Goal: Information Seeking & Learning: Learn about a topic

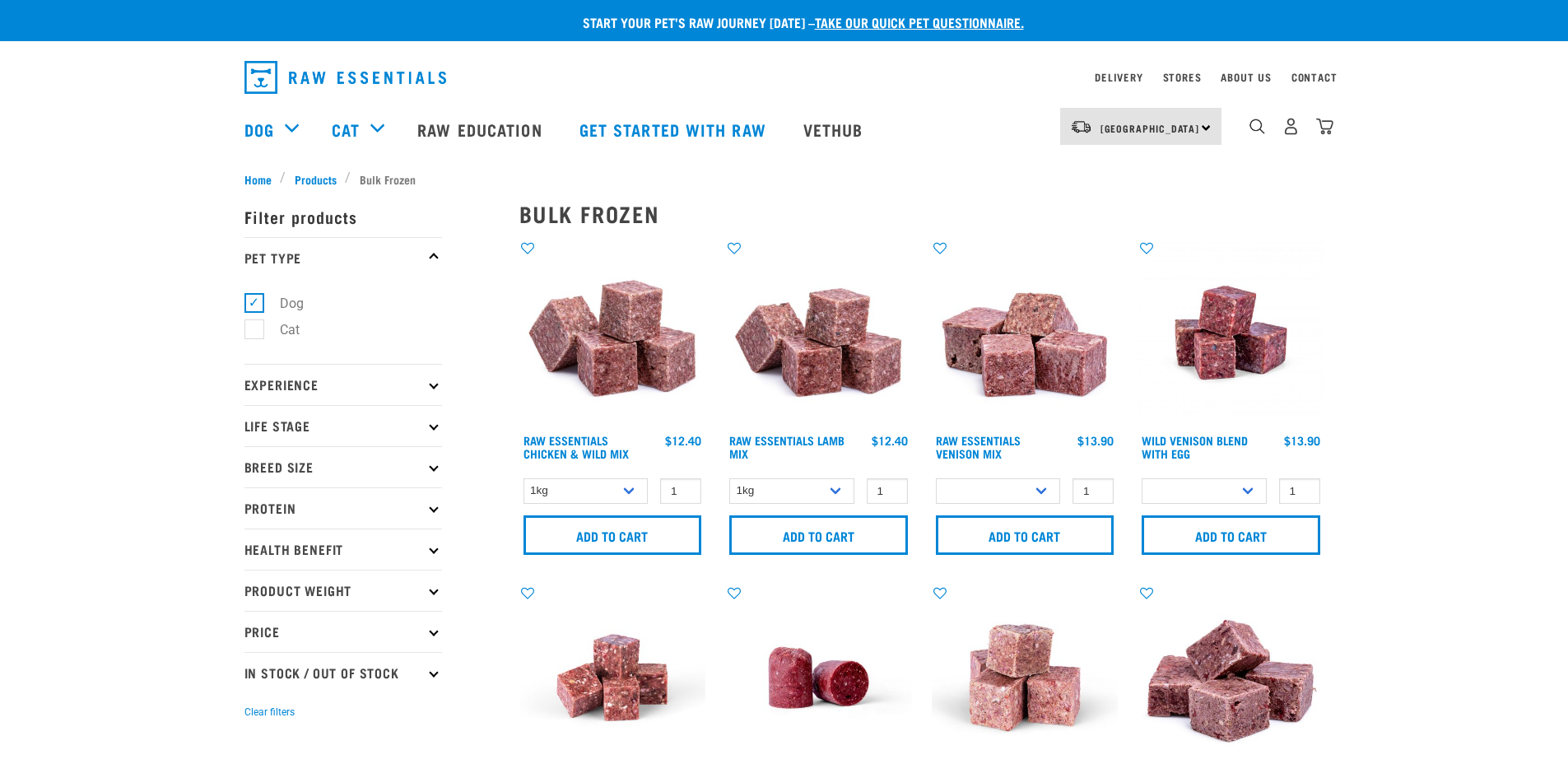
select select
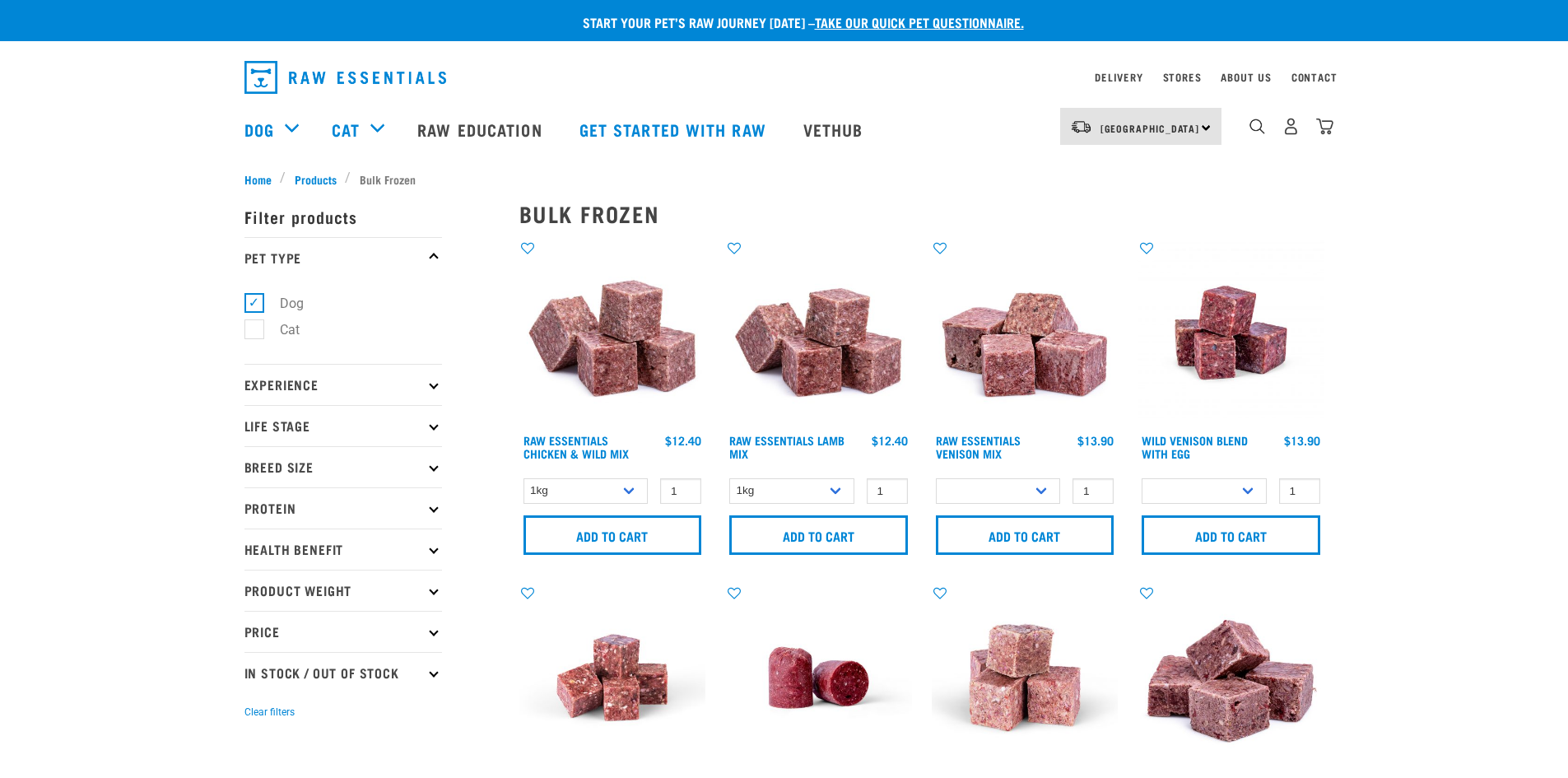
select select
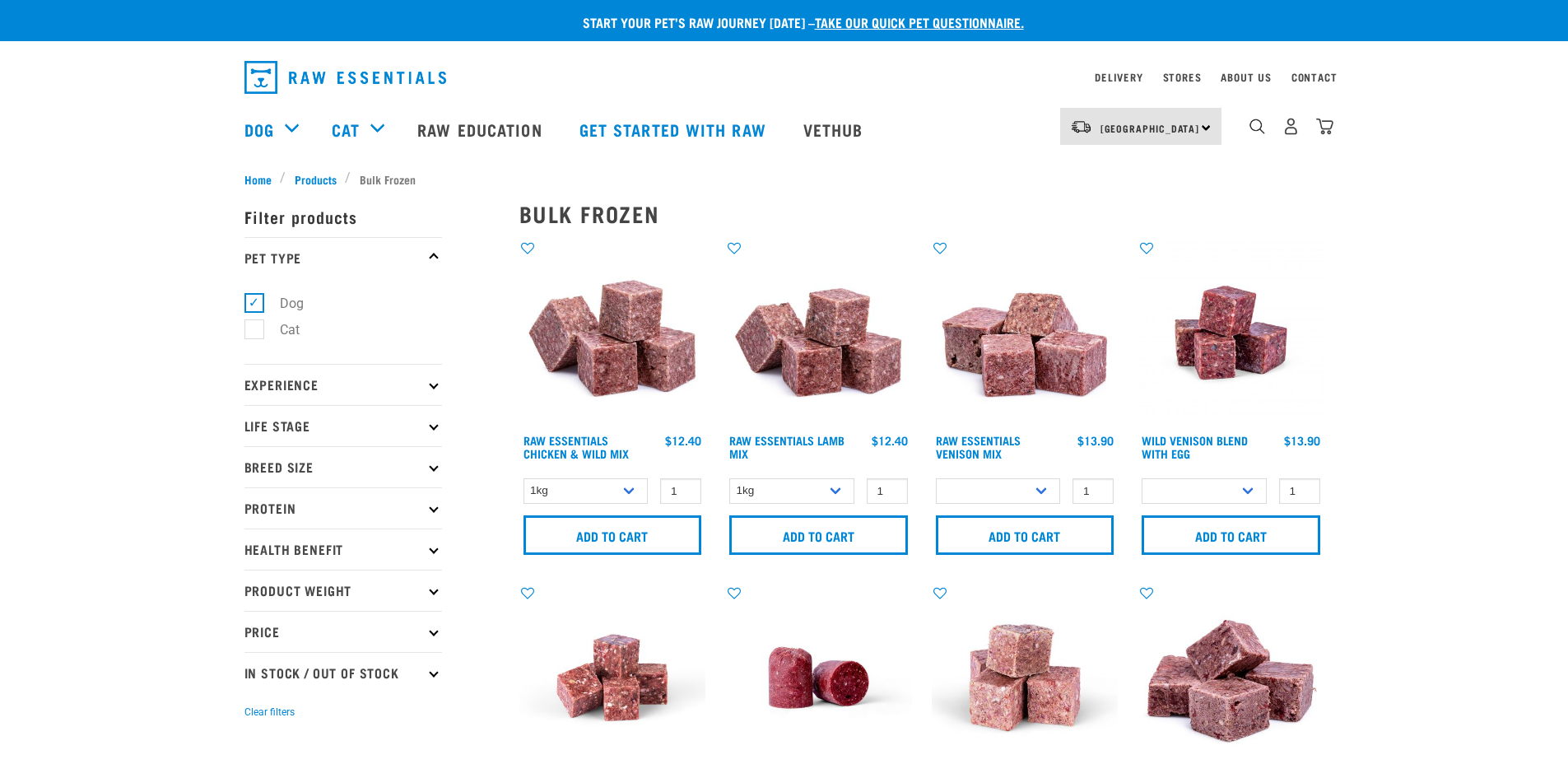
select select
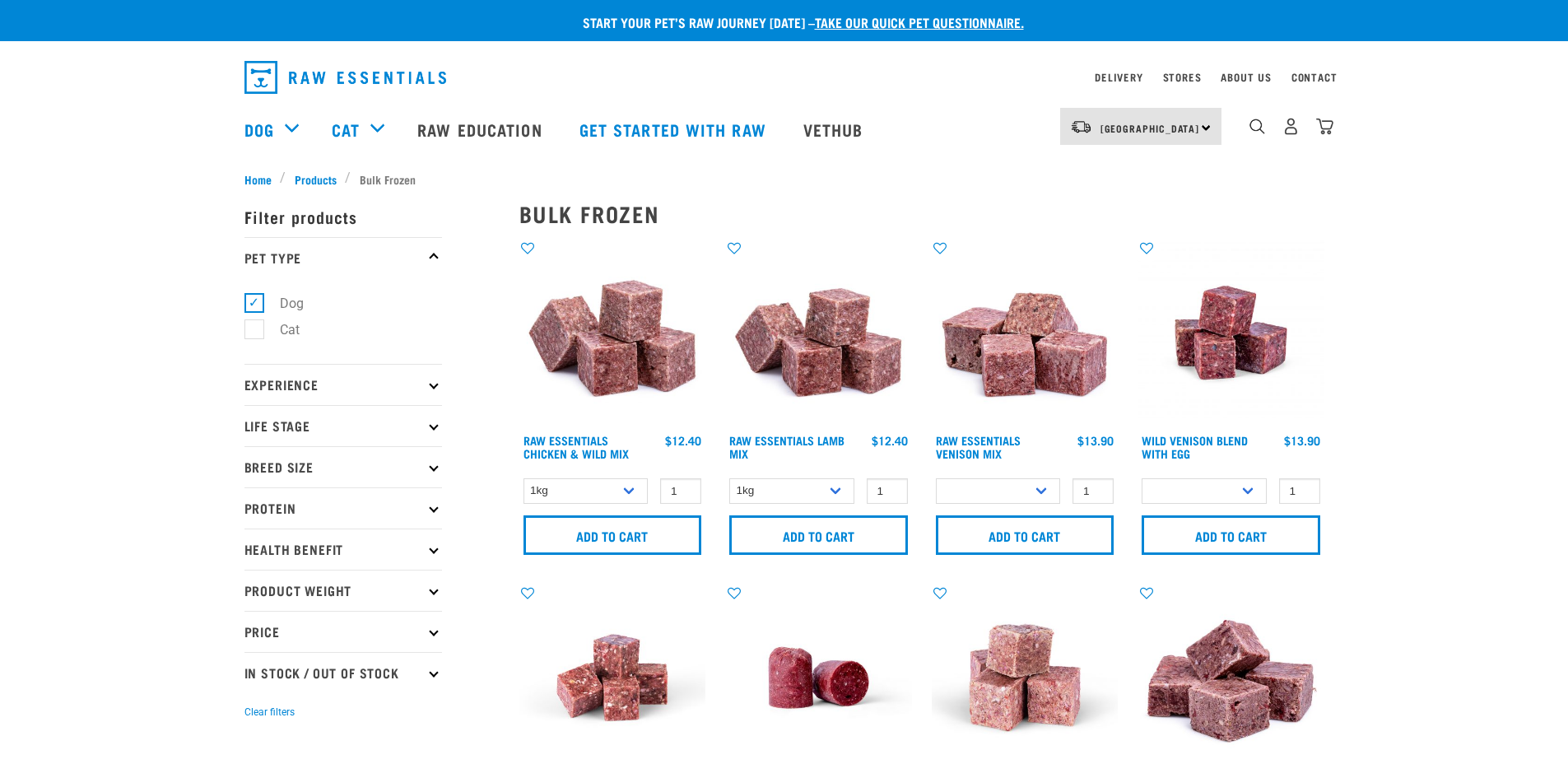
select select
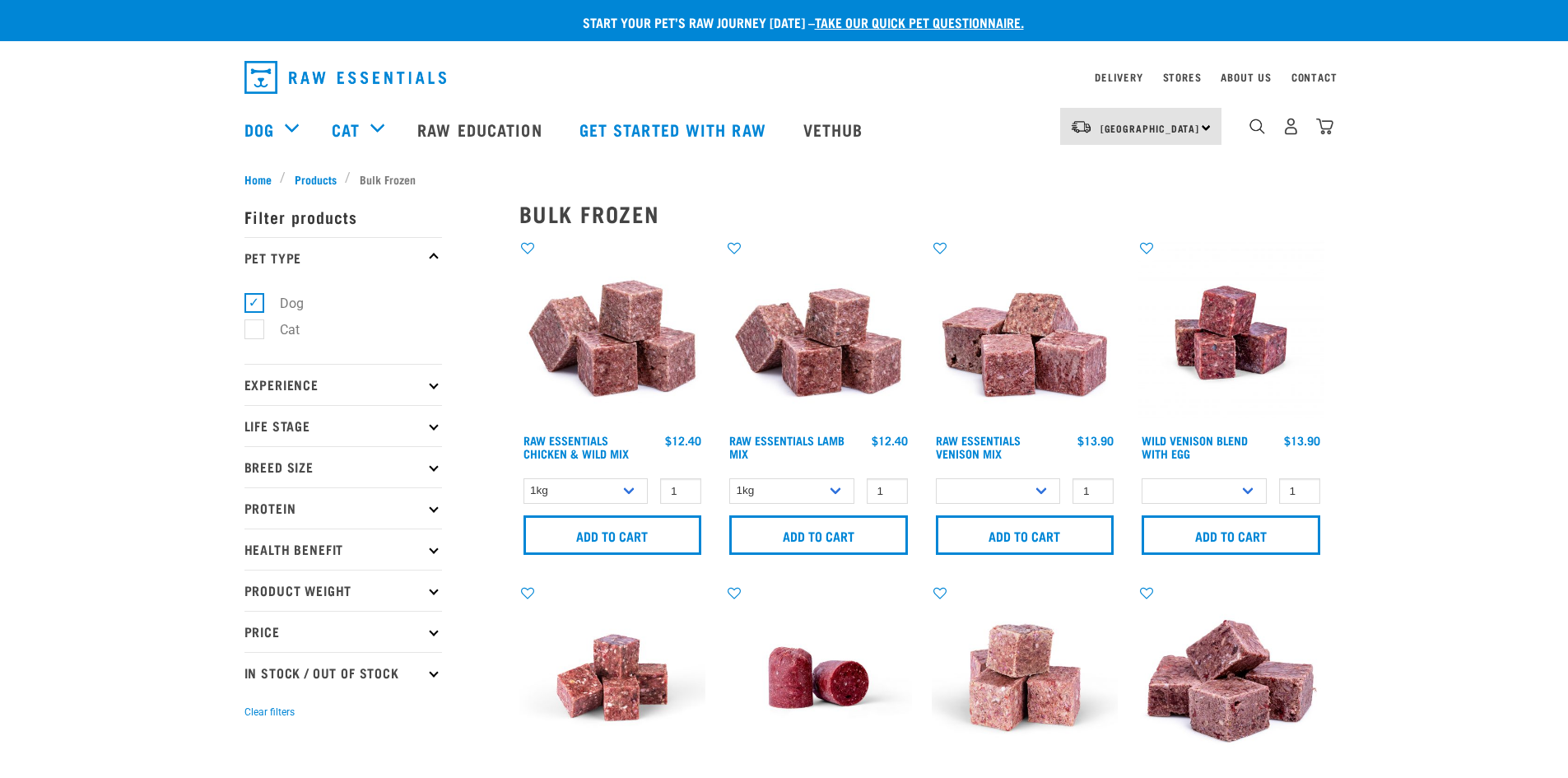
select select
click at [456, 131] on link "Raw Education" at bounding box center [482, 129] width 162 height 66
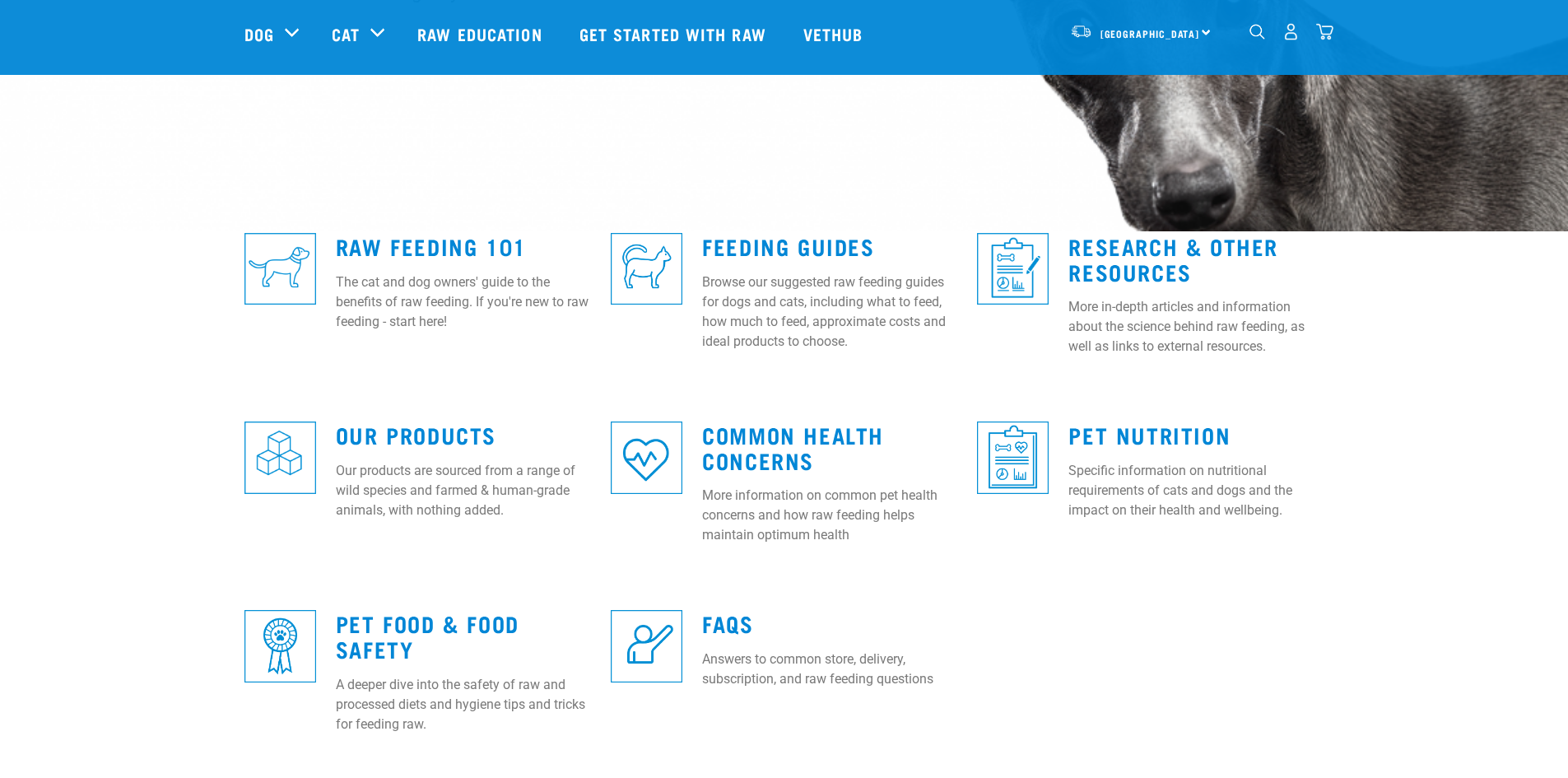
scroll to position [329, 0]
click at [443, 244] on link "Raw Feeding 101" at bounding box center [430, 245] width 191 height 12
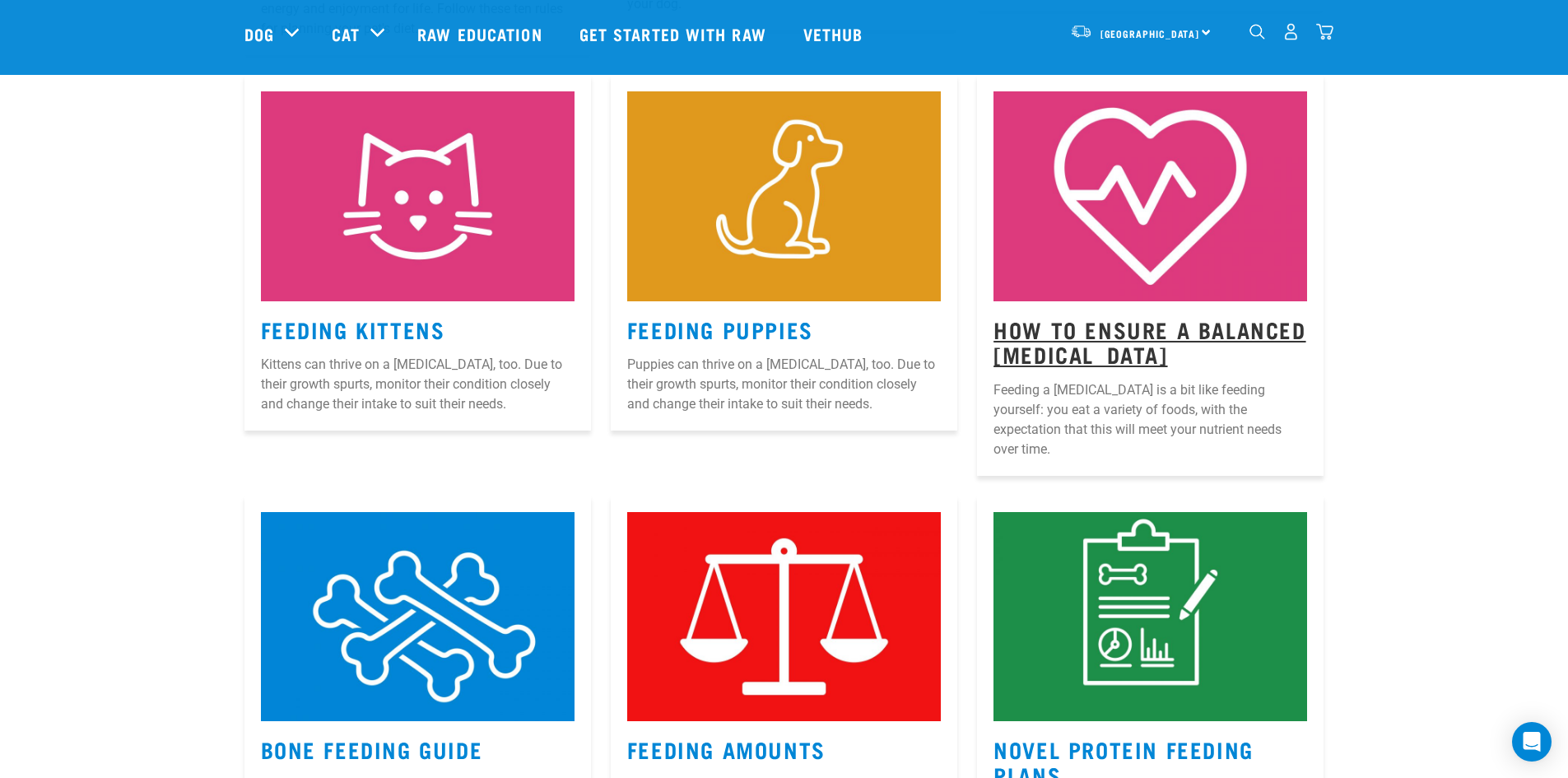
scroll to position [1152, 0]
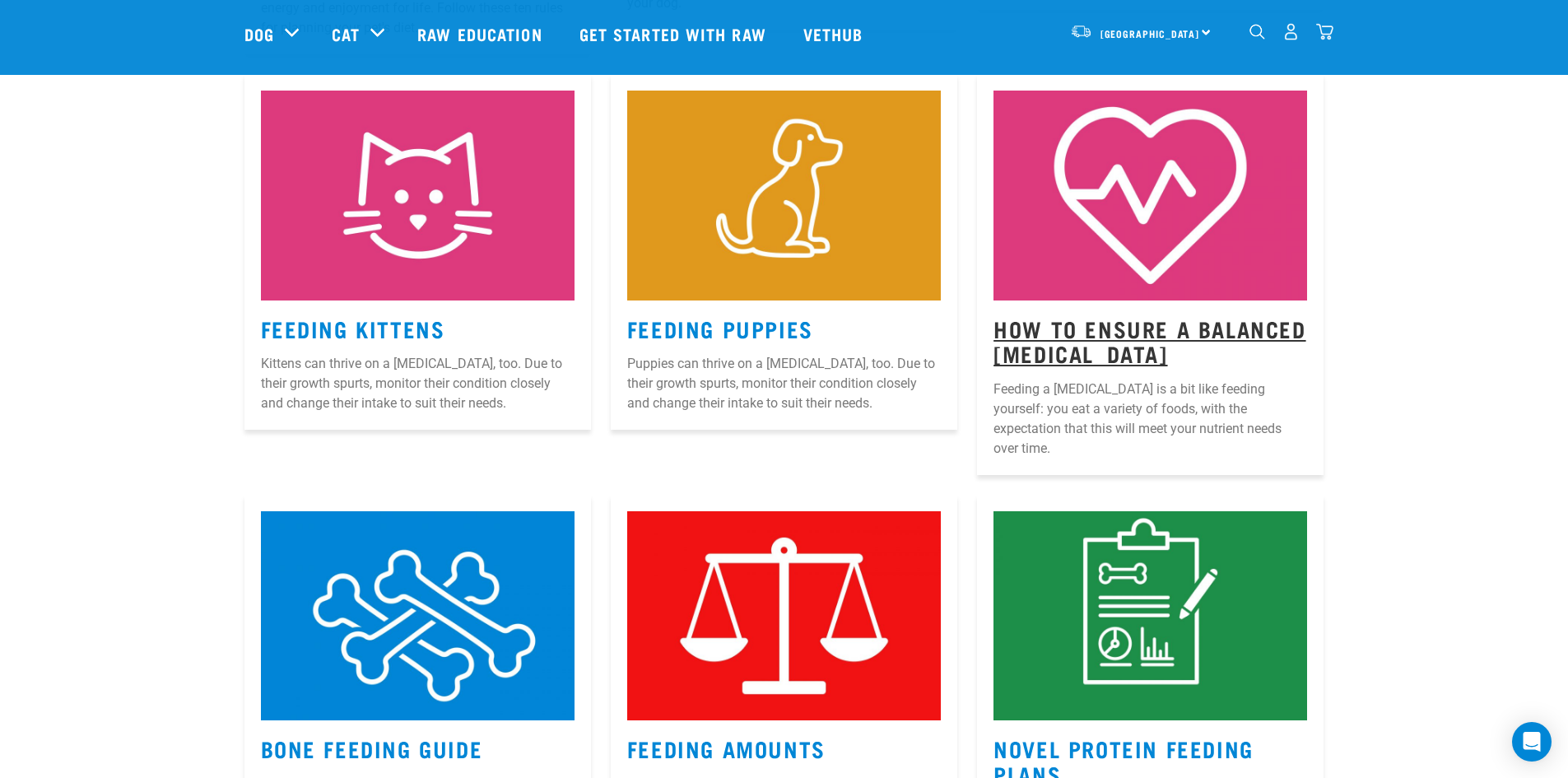
click at [1086, 322] on link "How to Ensure a Balanced Raw Diet" at bounding box center [1148, 341] width 312 height 38
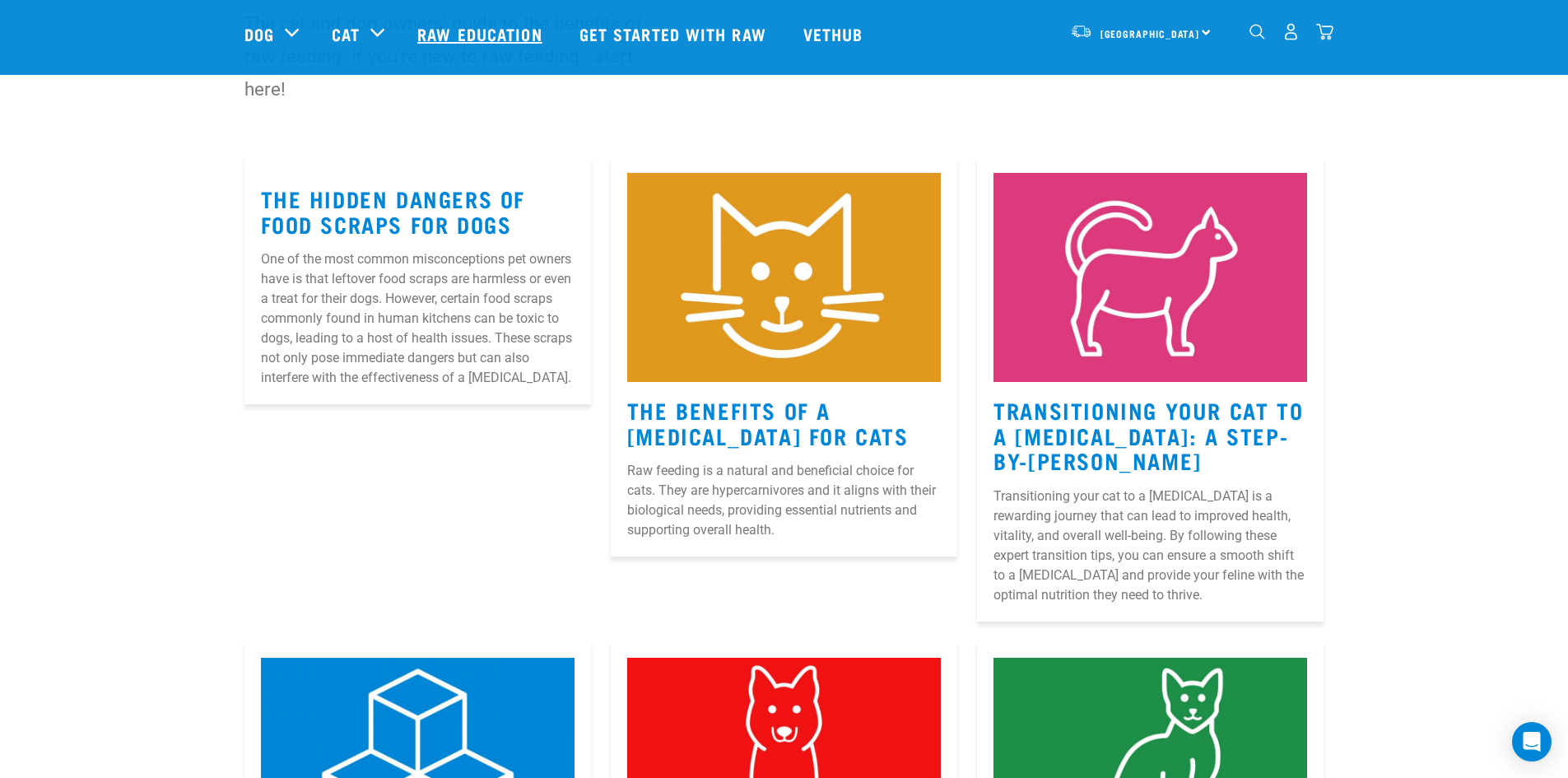
scroll to position [164, 0]
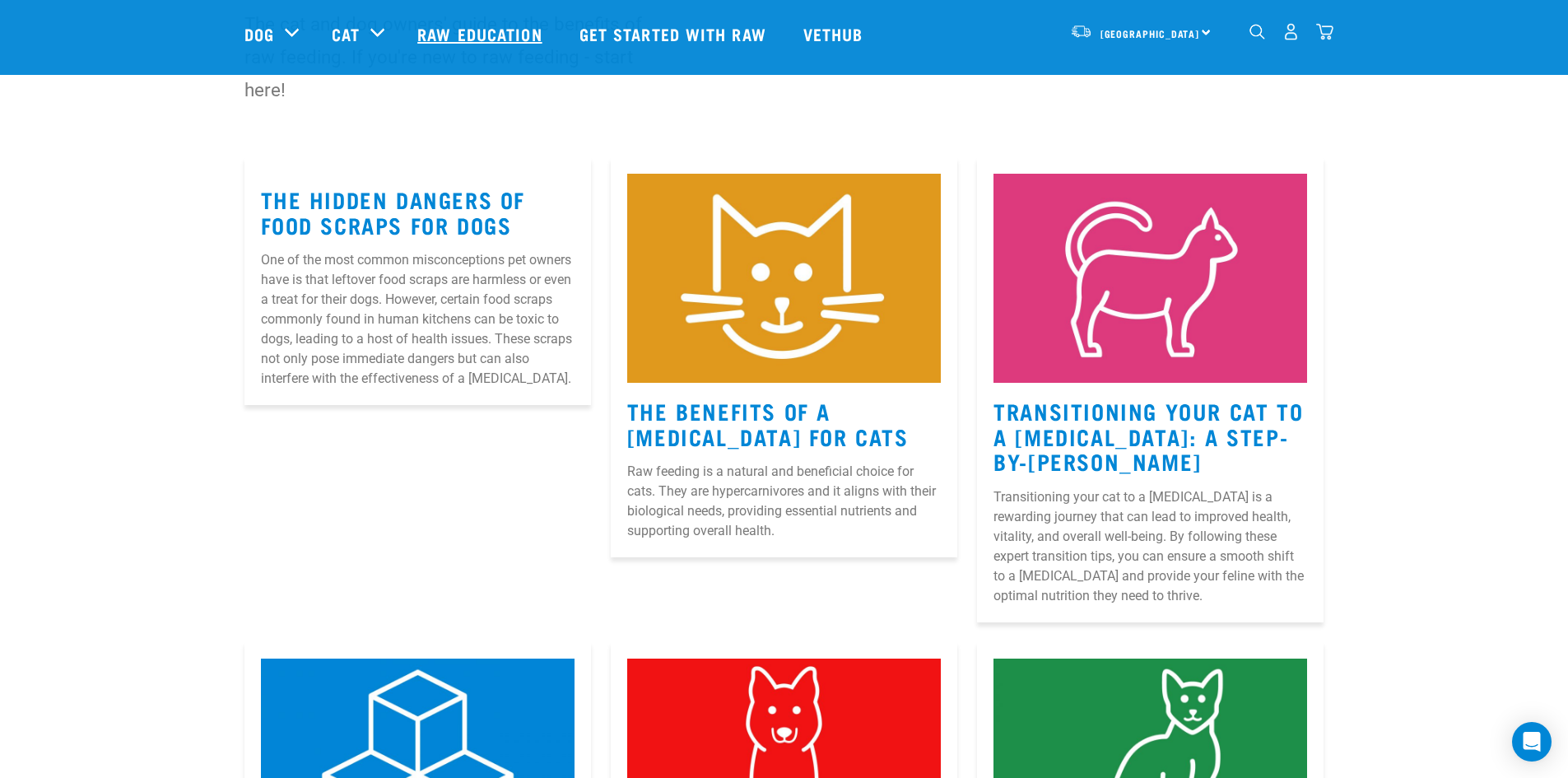
click at [459, 27] on link "Raw Education" at bounding box center [482, 33] width 162 height 66
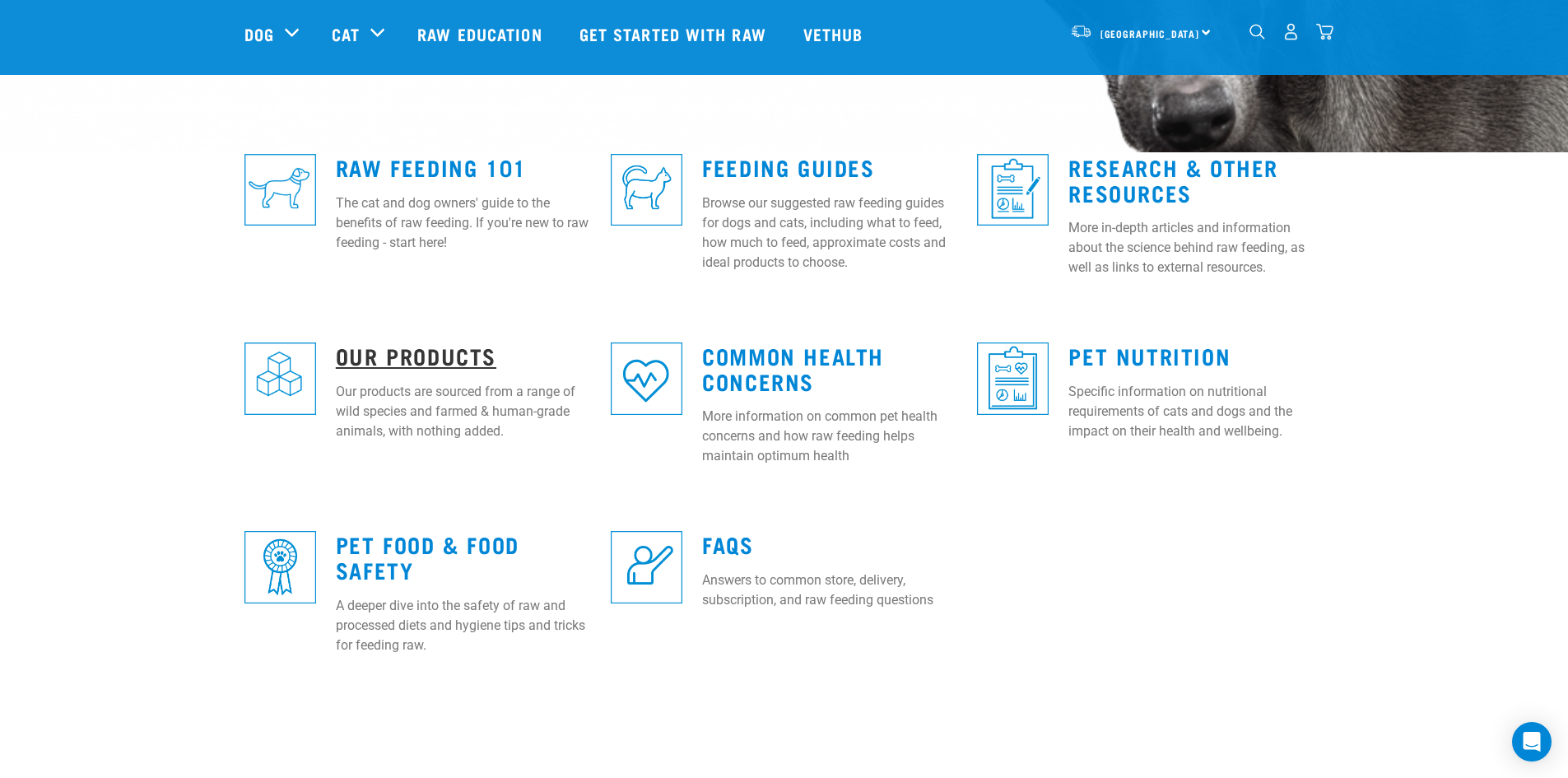
scroll to position [409, 0]
click at [434, 352] on link "Our Products" at bounding box center [415, 354] width 161 height 12
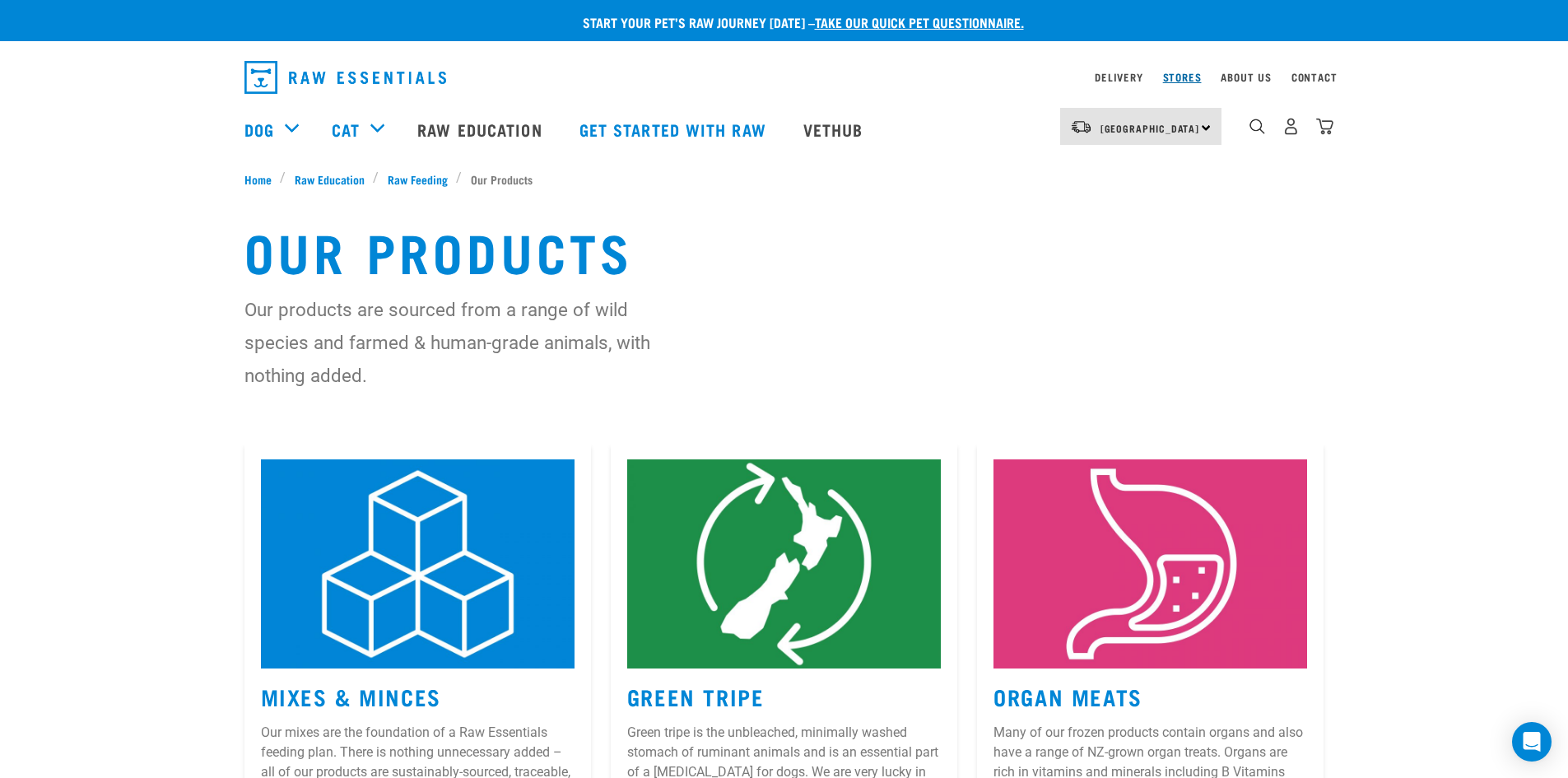
click at [1182, 76] on link "Stores" at bounding box center [1183, 76] width 39 height 6
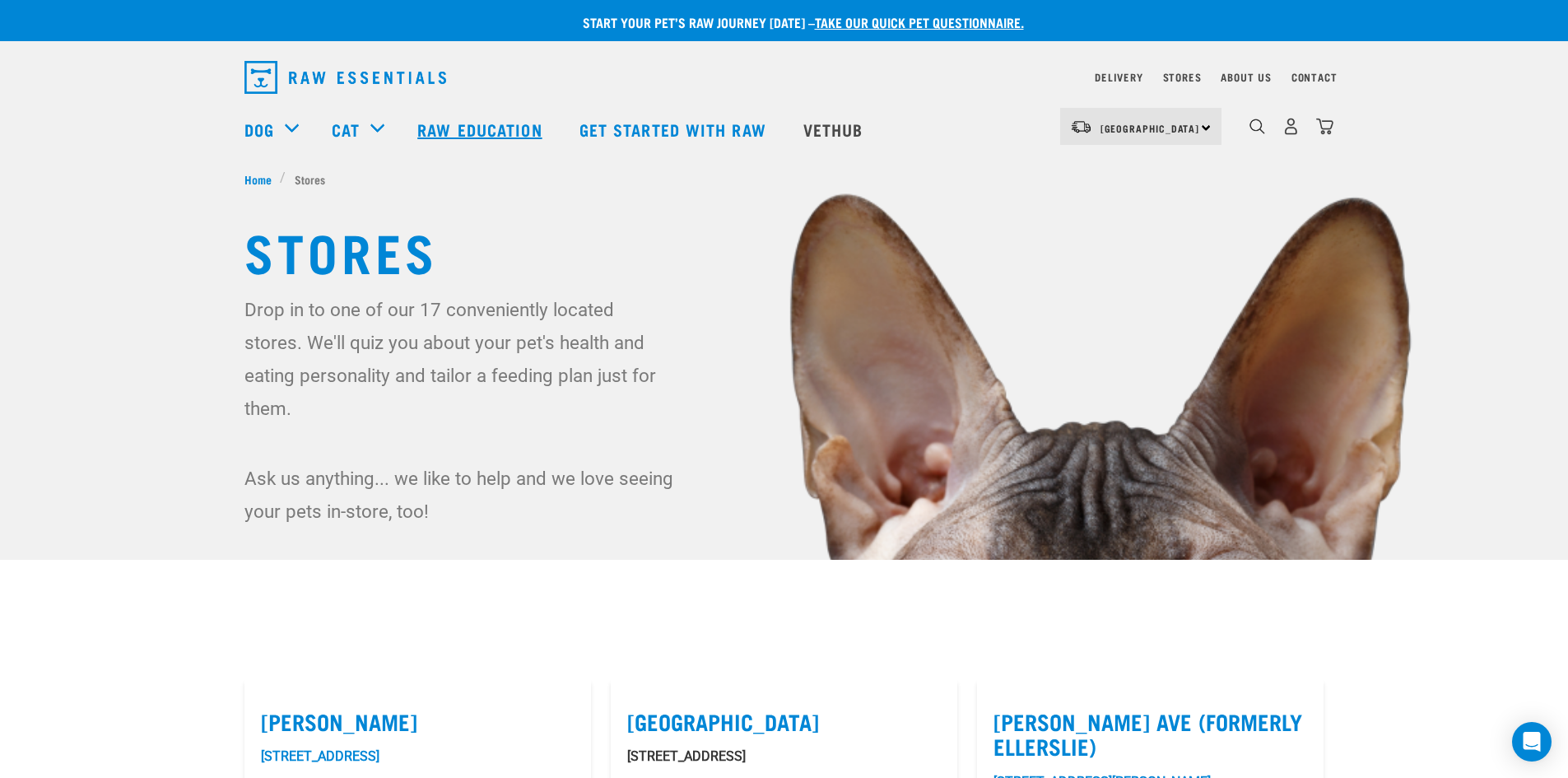
click at [501, 135] on link "Raw Education" at bounding box center [482, 129] width 162 height 66
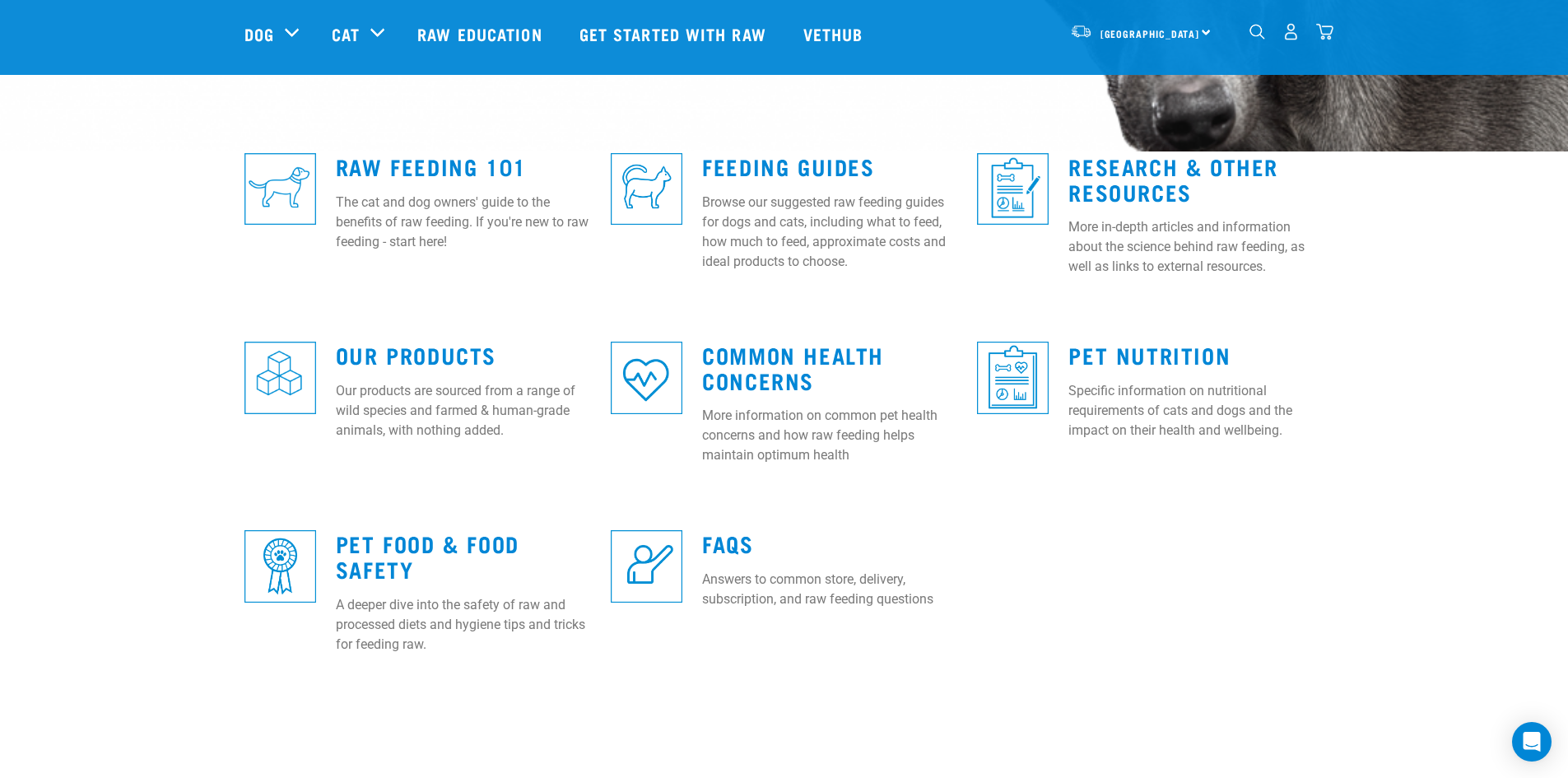
scroll to position [410, 0]
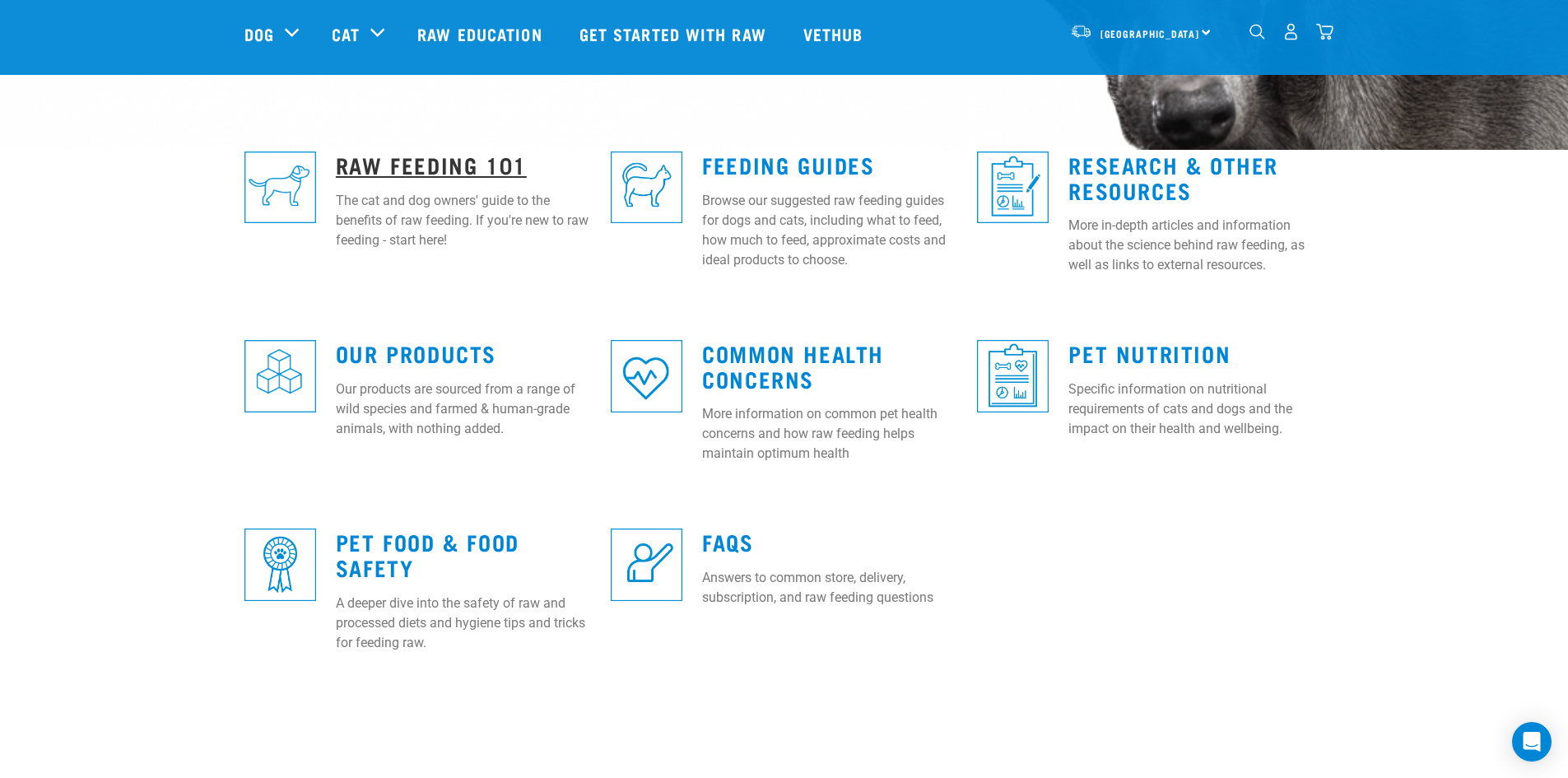
click at [431, 160] on link "Raw Feeding 101" at bounding box center [430, 164] width 191 height 12
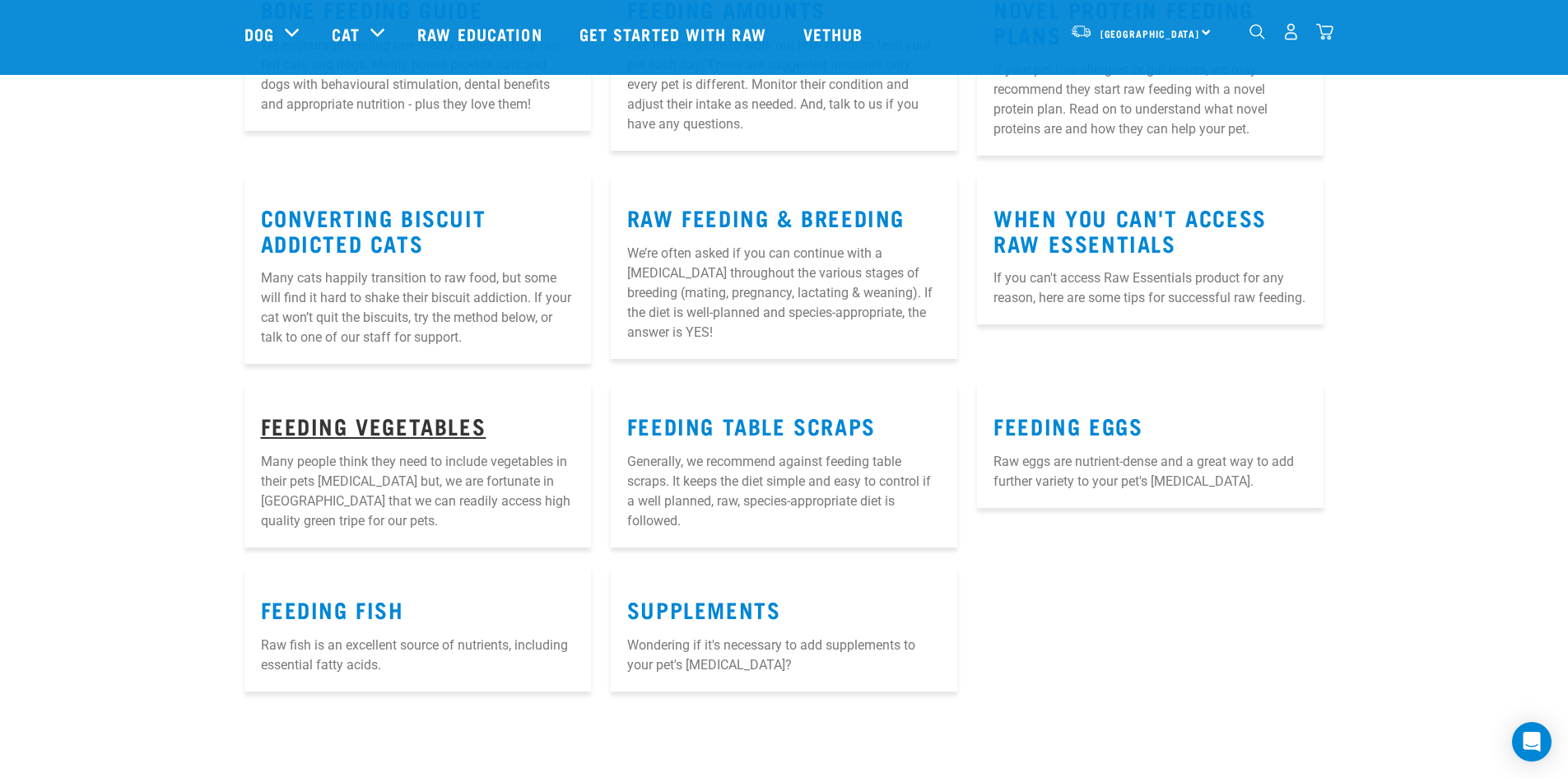
scroll to position [1892, 0]
click at [381, 418] on link "Feeding Vegetables" at bounding box center [373, 424] width 226 height 12
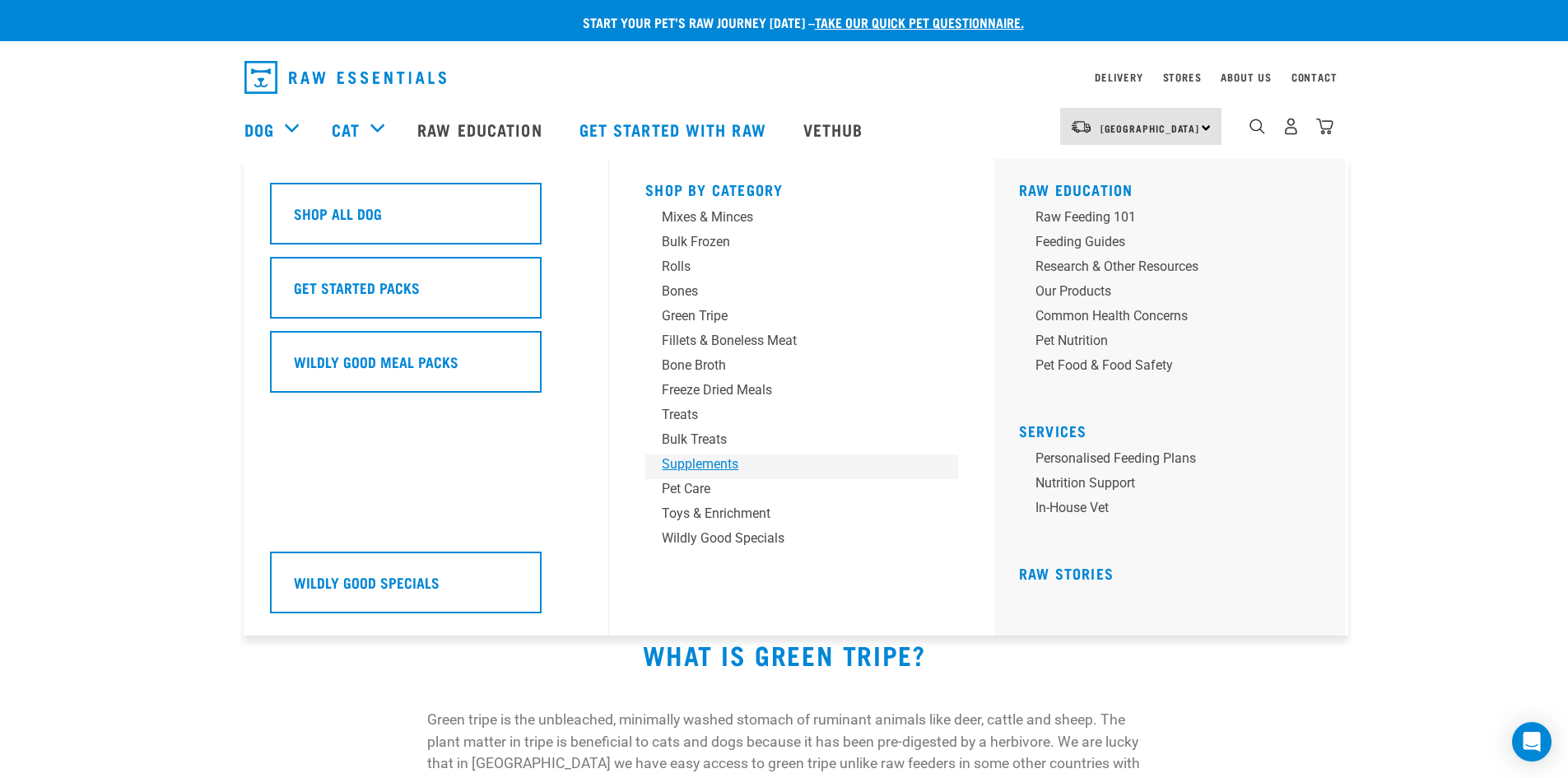
click at [721, 459] on div "Supplements" at bounding box center [790, 464] width 256 height 19
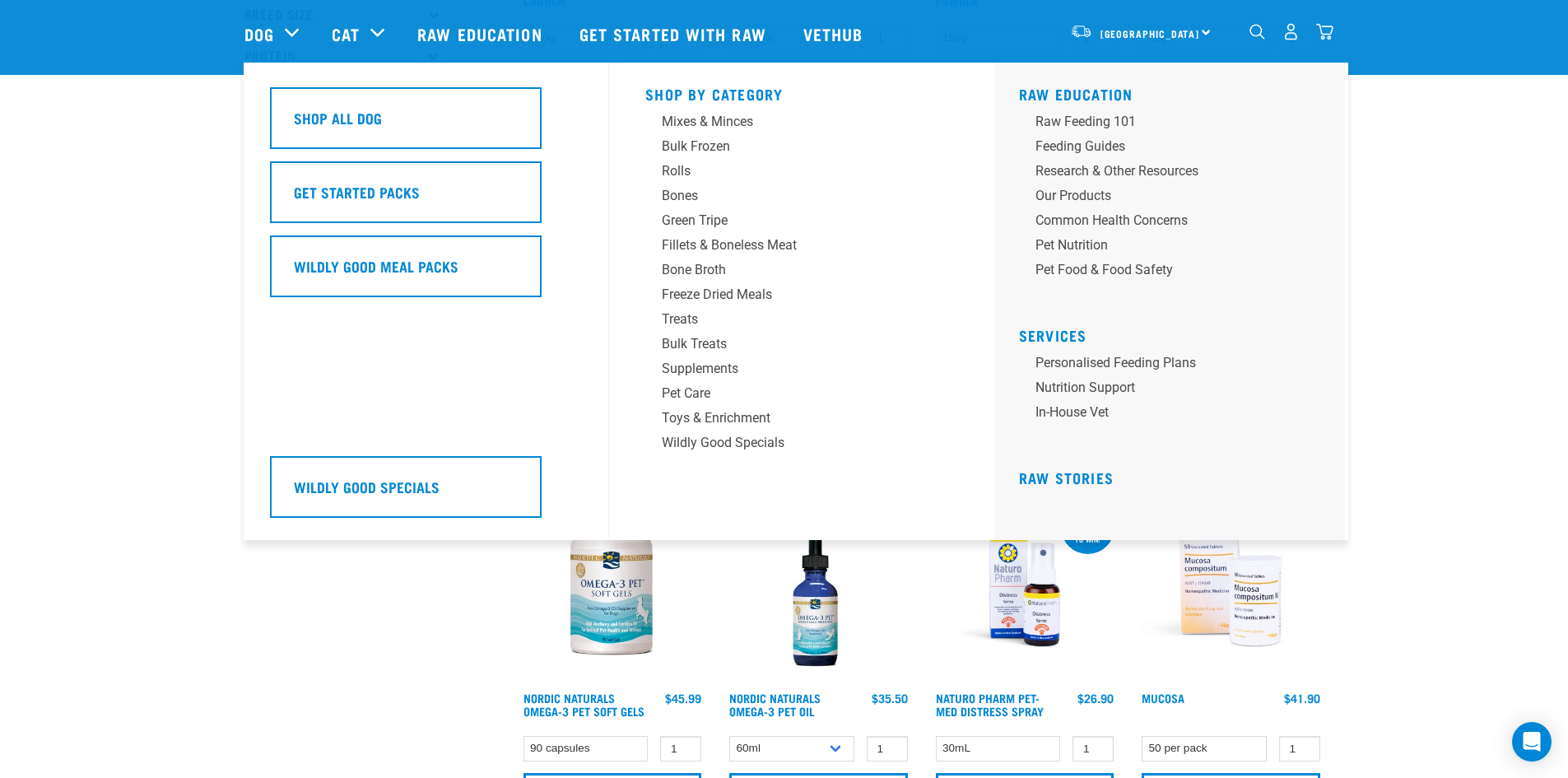
scroll to position [330, 0]
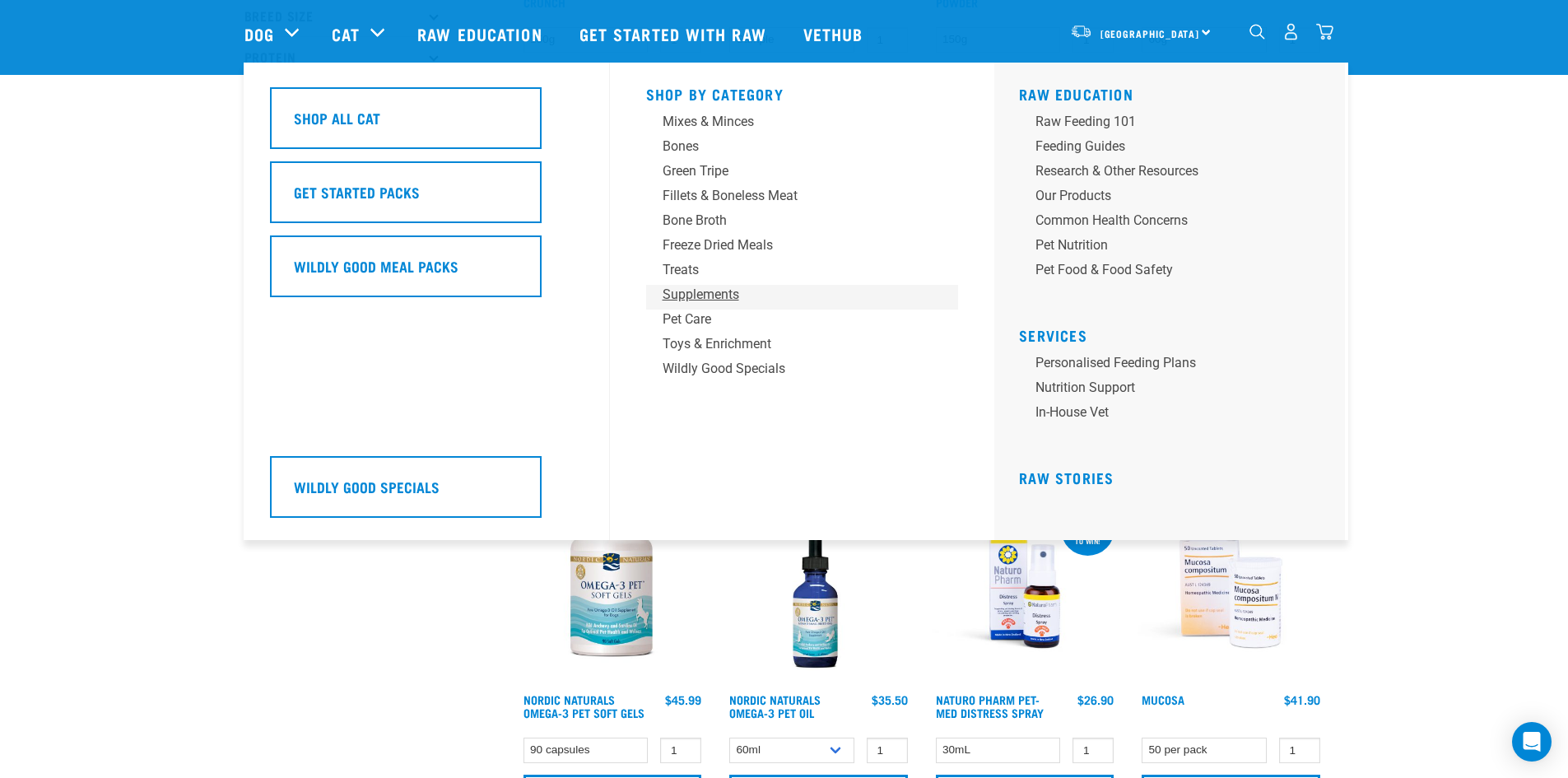
click at [687, 293] on div "Supplements" at bounding box center [791, 294] width 256 height 19
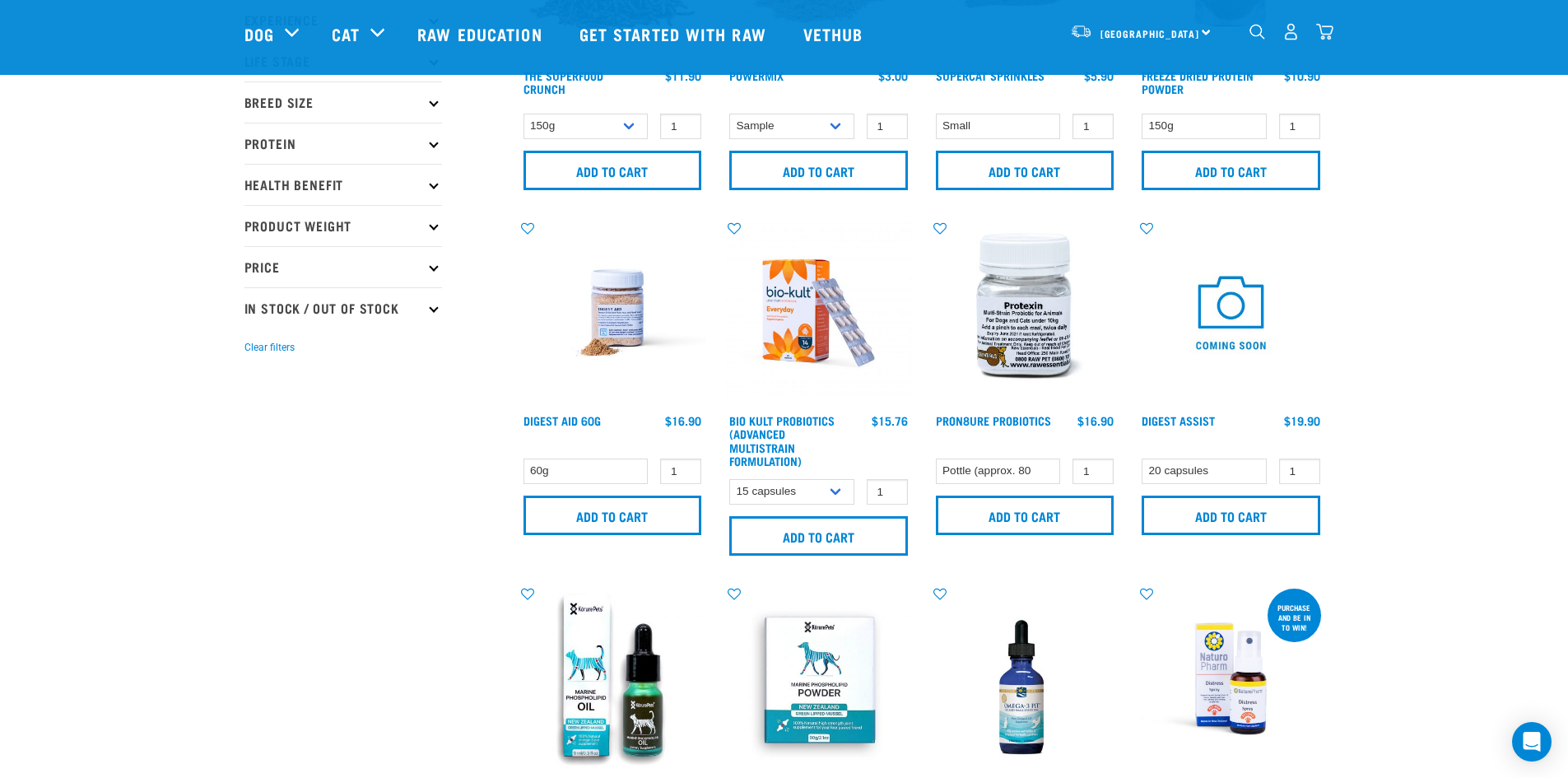
scroll to position [245, 0]
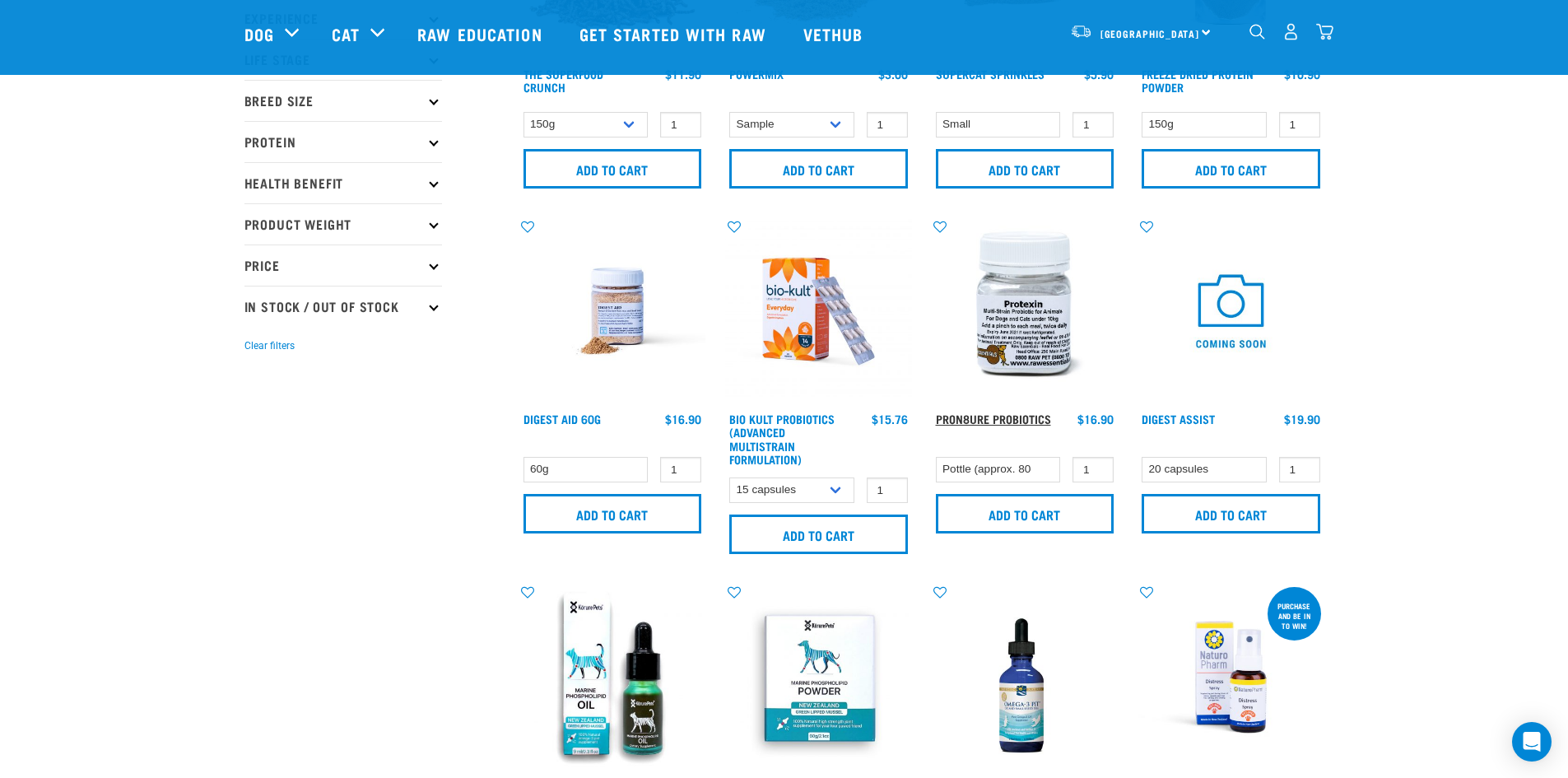
click at [993, 415] on link "ProN8ure Probiotics" at bounding box center [993, 418] width 115 height 6
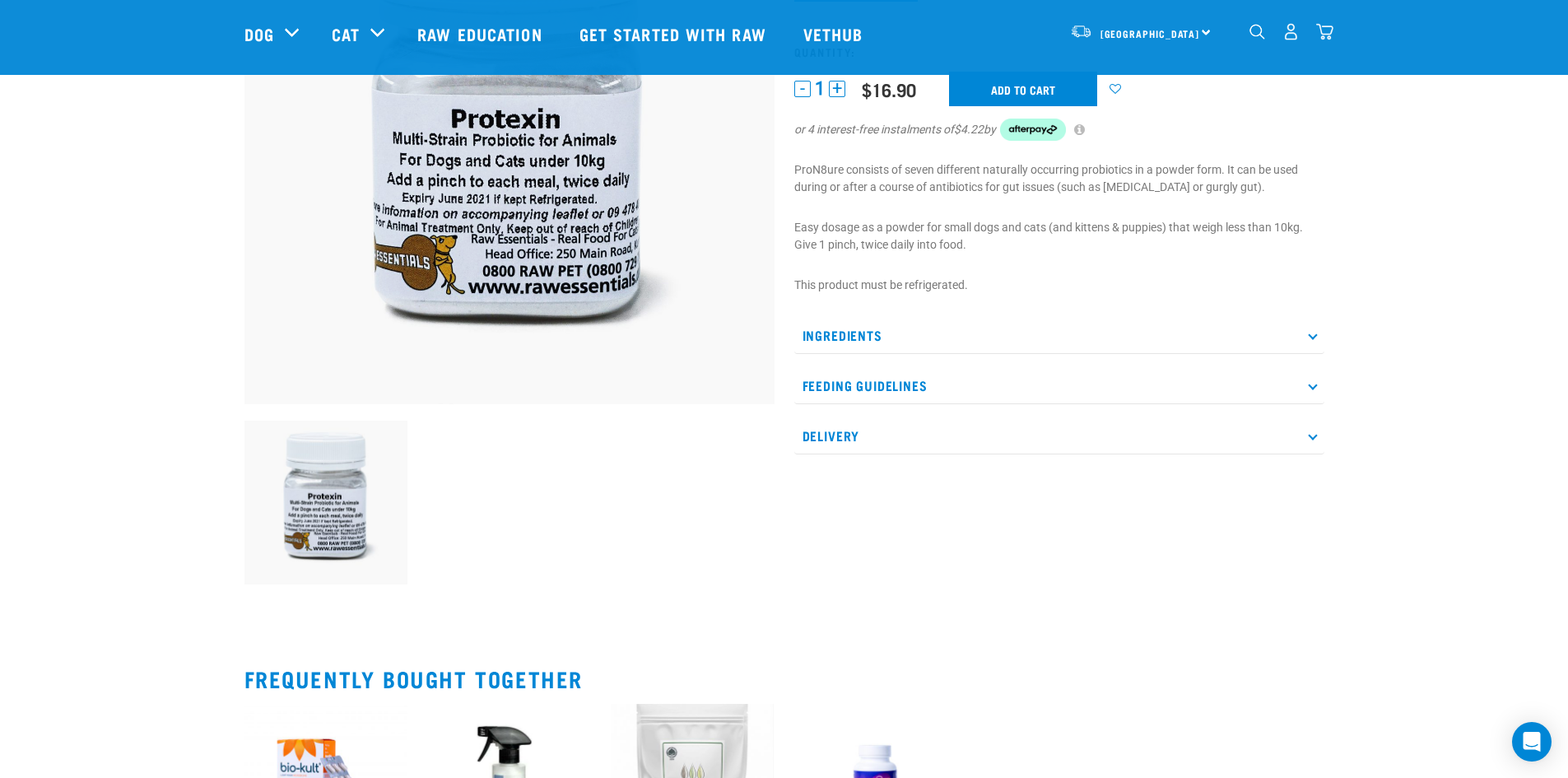
scroll to position [247, 0]
click at [1312, 387] on icon at bounding box center [1313, 385] width 9 height 9
click at [1313, 333] on icon at bounding box center [1313, 335] width 9 height 9
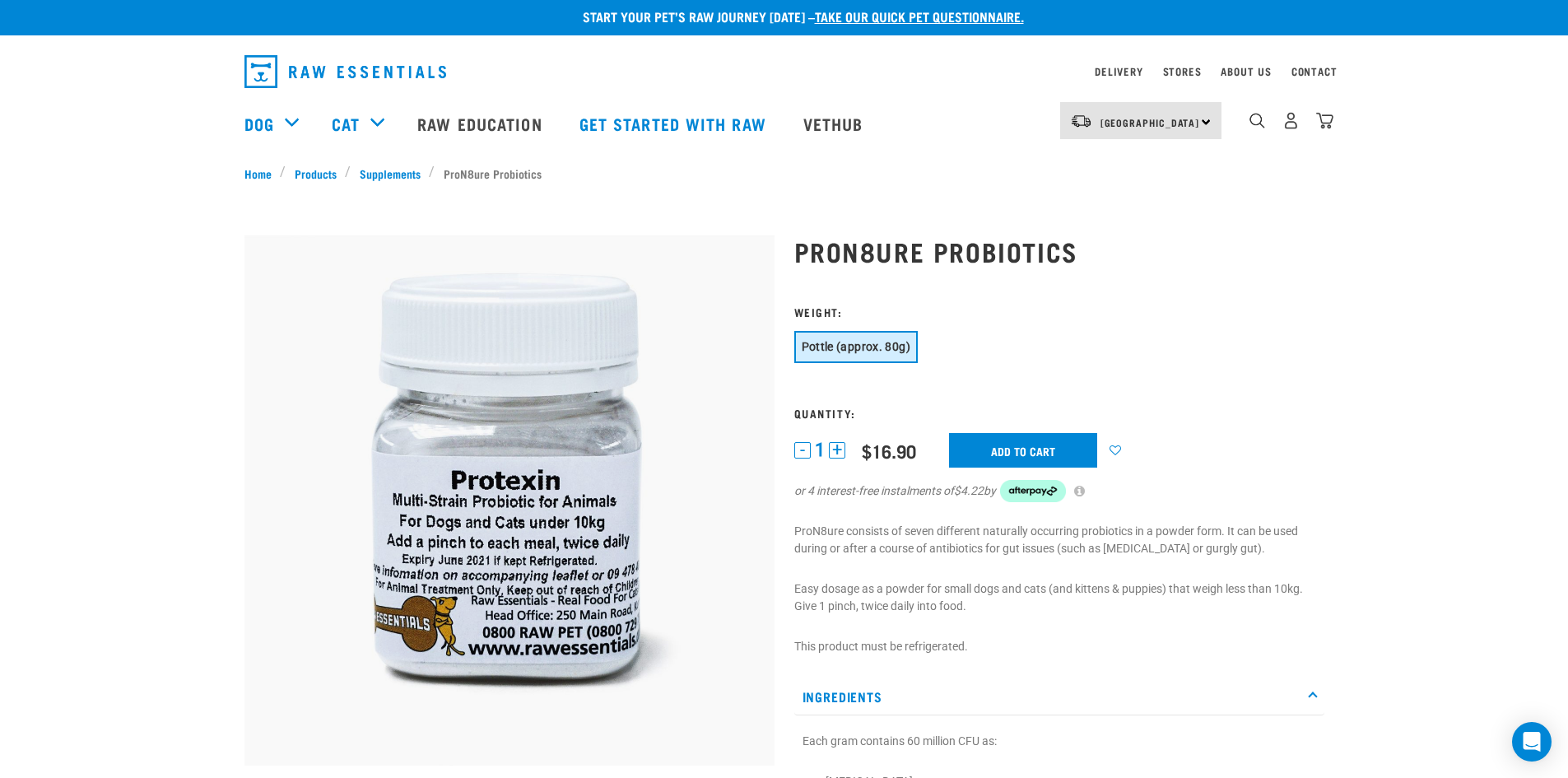
scroll to position [4, 0]
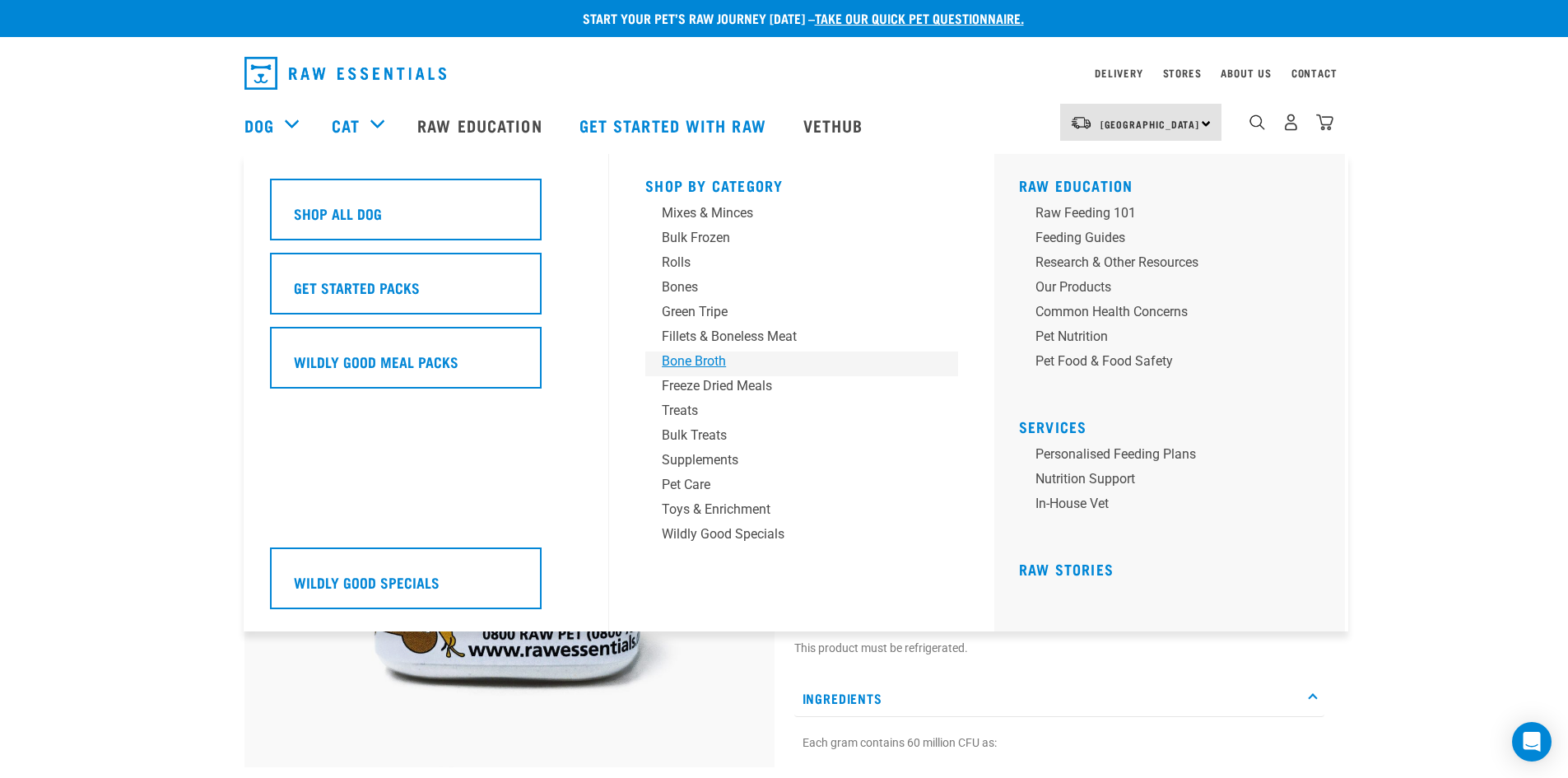
click at [703, 364] on div "Bone Broth" at bounding box center [790, 361] width 256 height 19
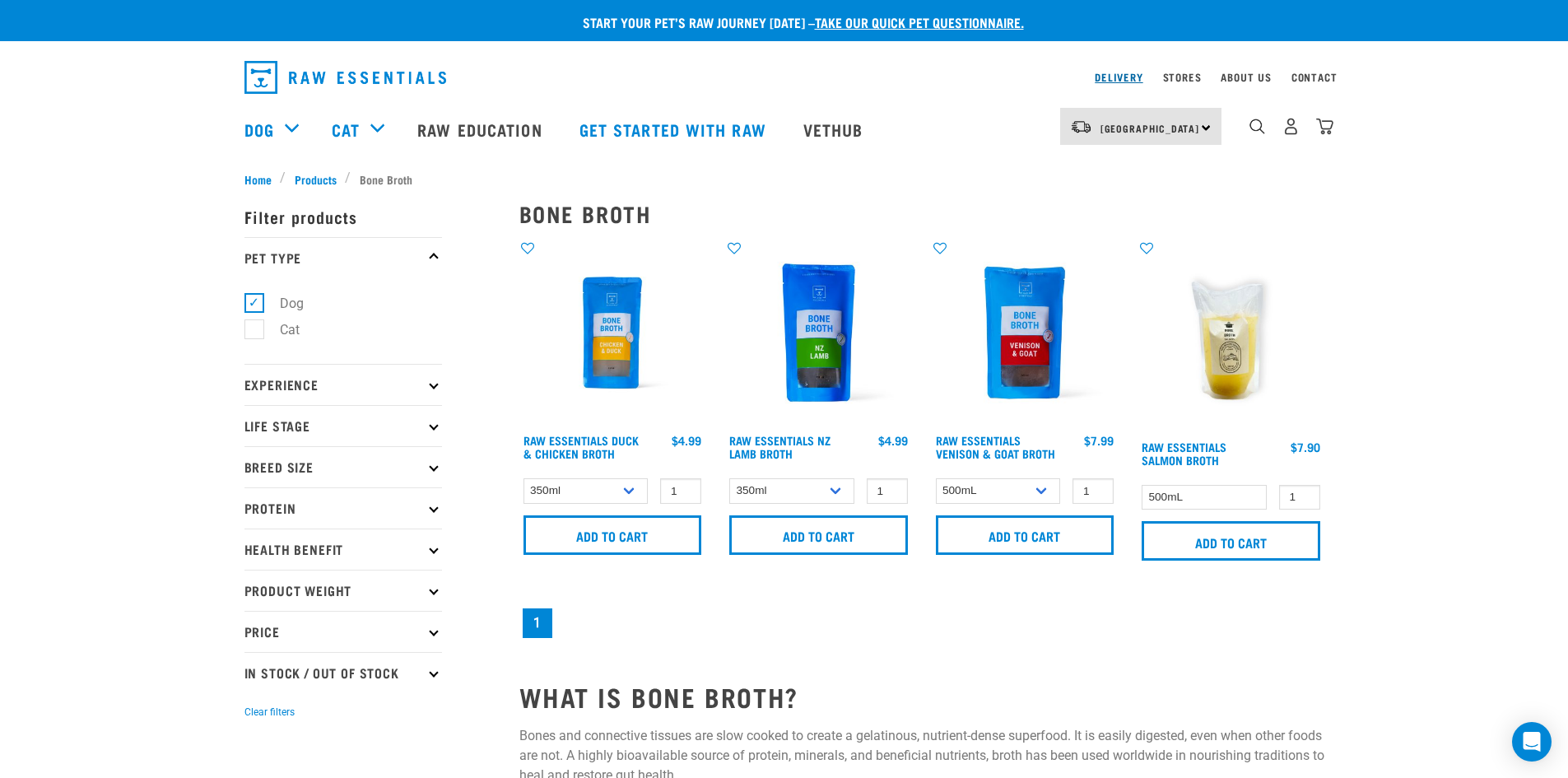
click at [1112, 75] on link "Delivery" at bounding box center [1118, 76] width 47 height 6
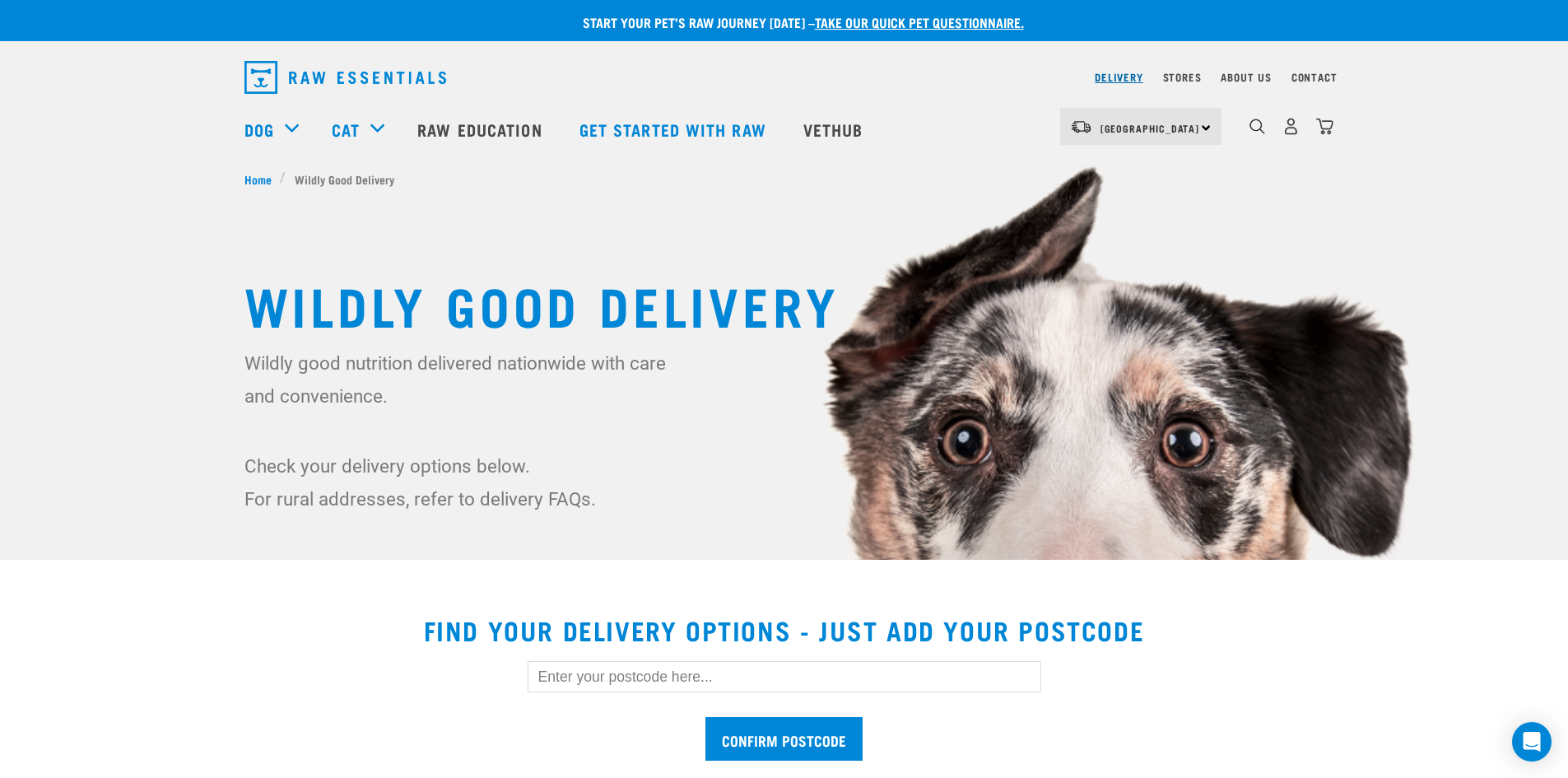
click at [1119, 78] on link "Delivery" at bounding box center [1118, 76] width 47 height 6
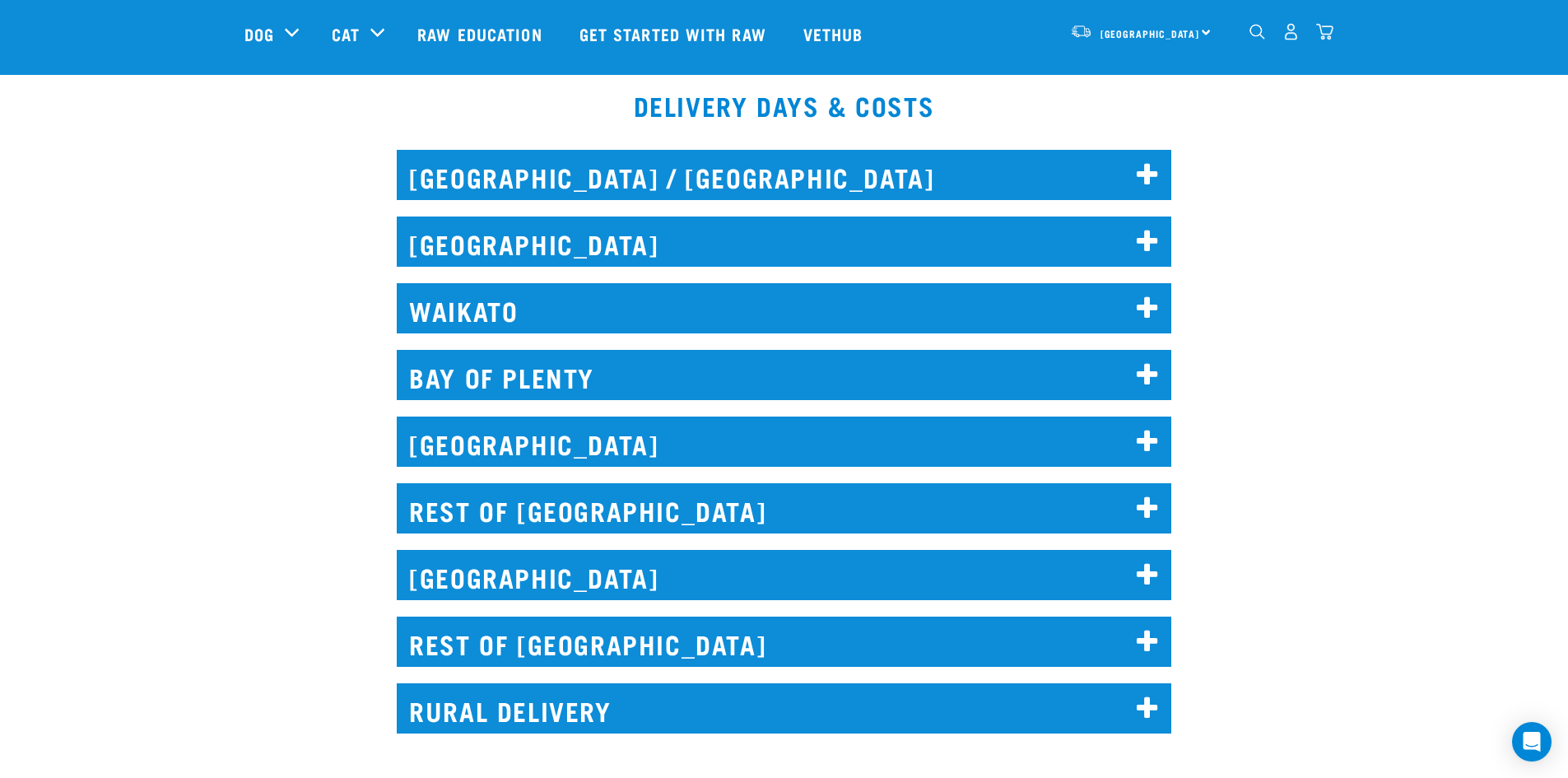
scroll to position [741, 0]
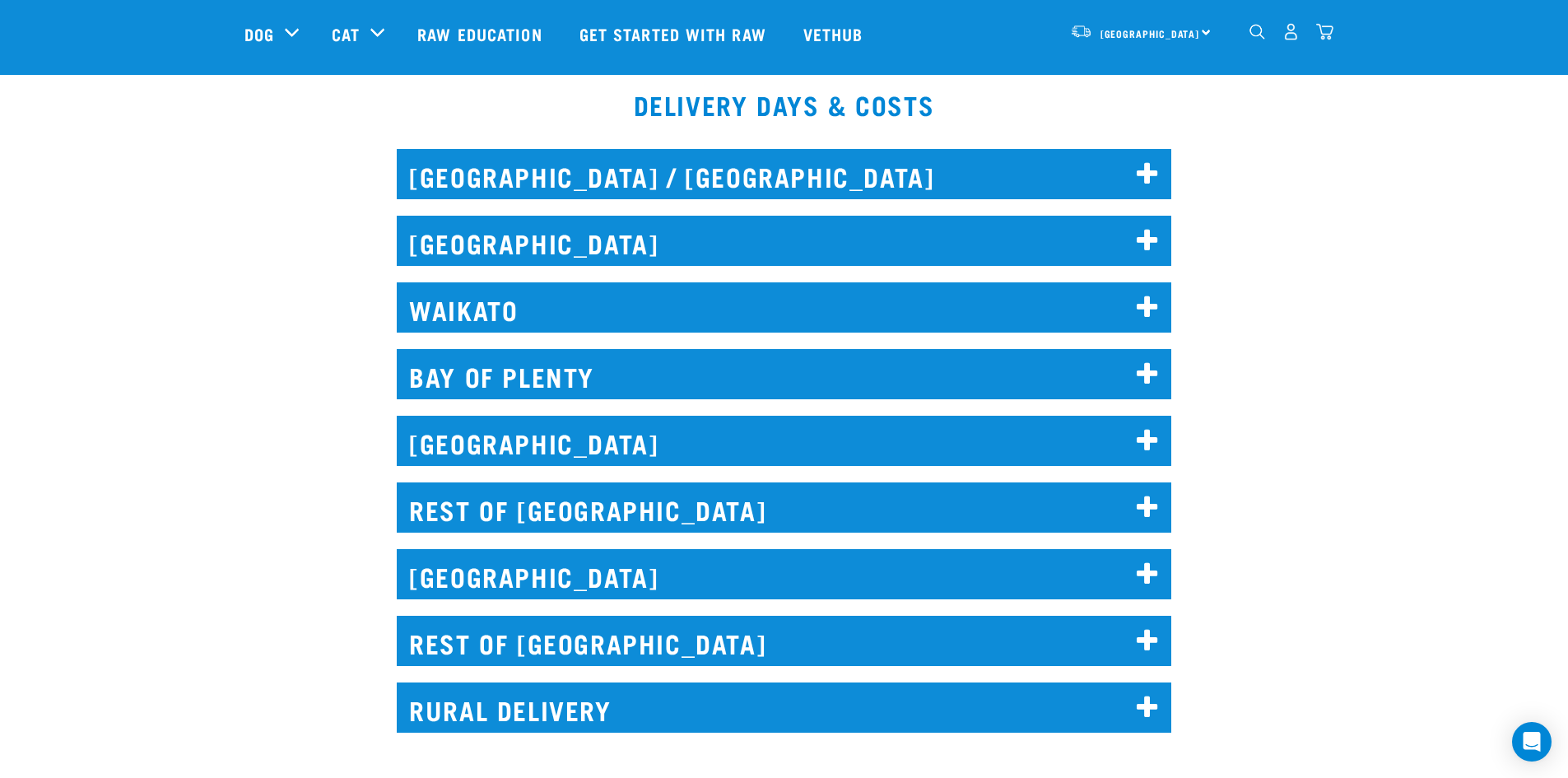
click at [1143, 639] on icon at bounding box center [1147, 641] width 22 height 26
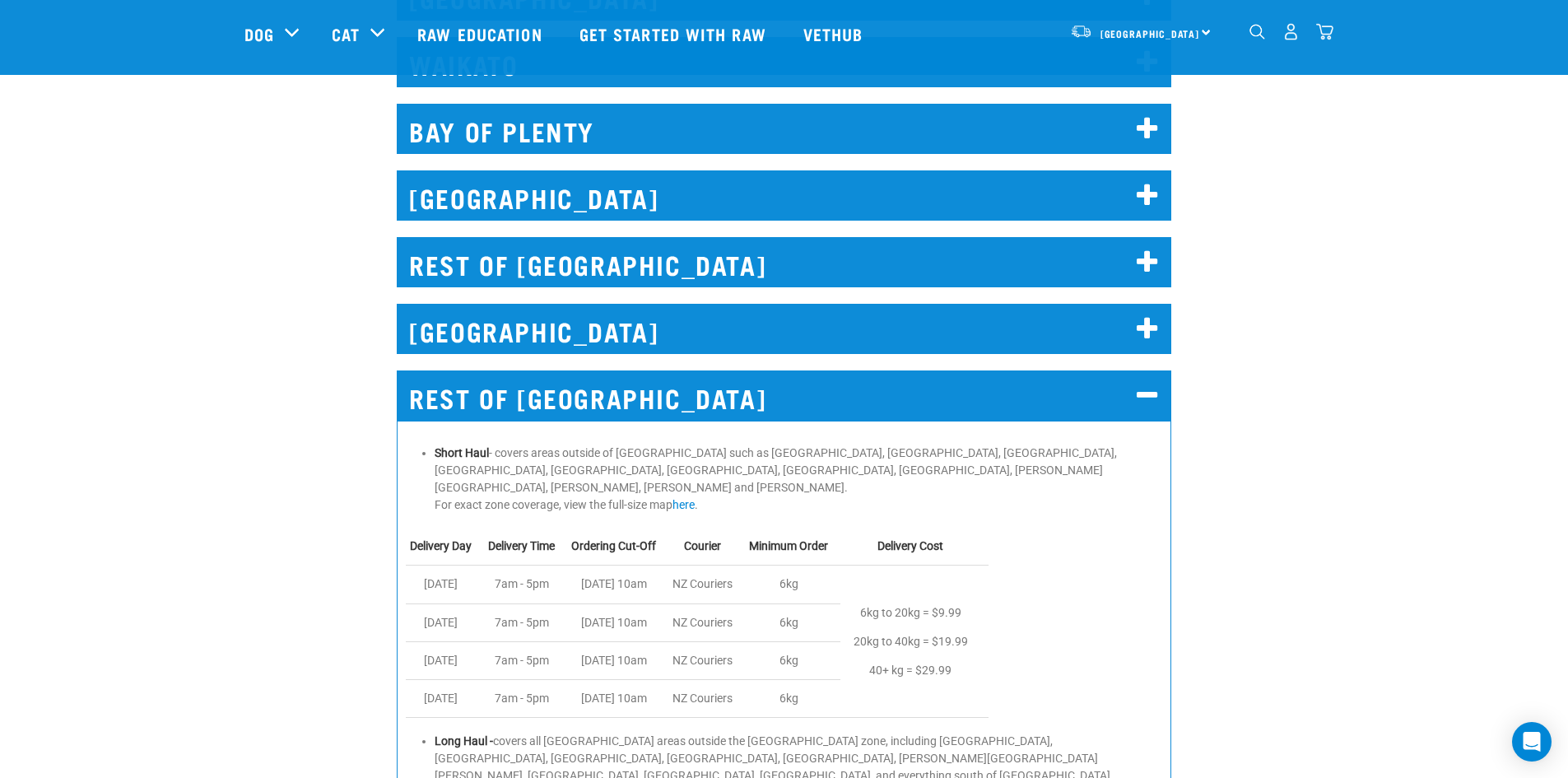
scroll to position [987, 0]
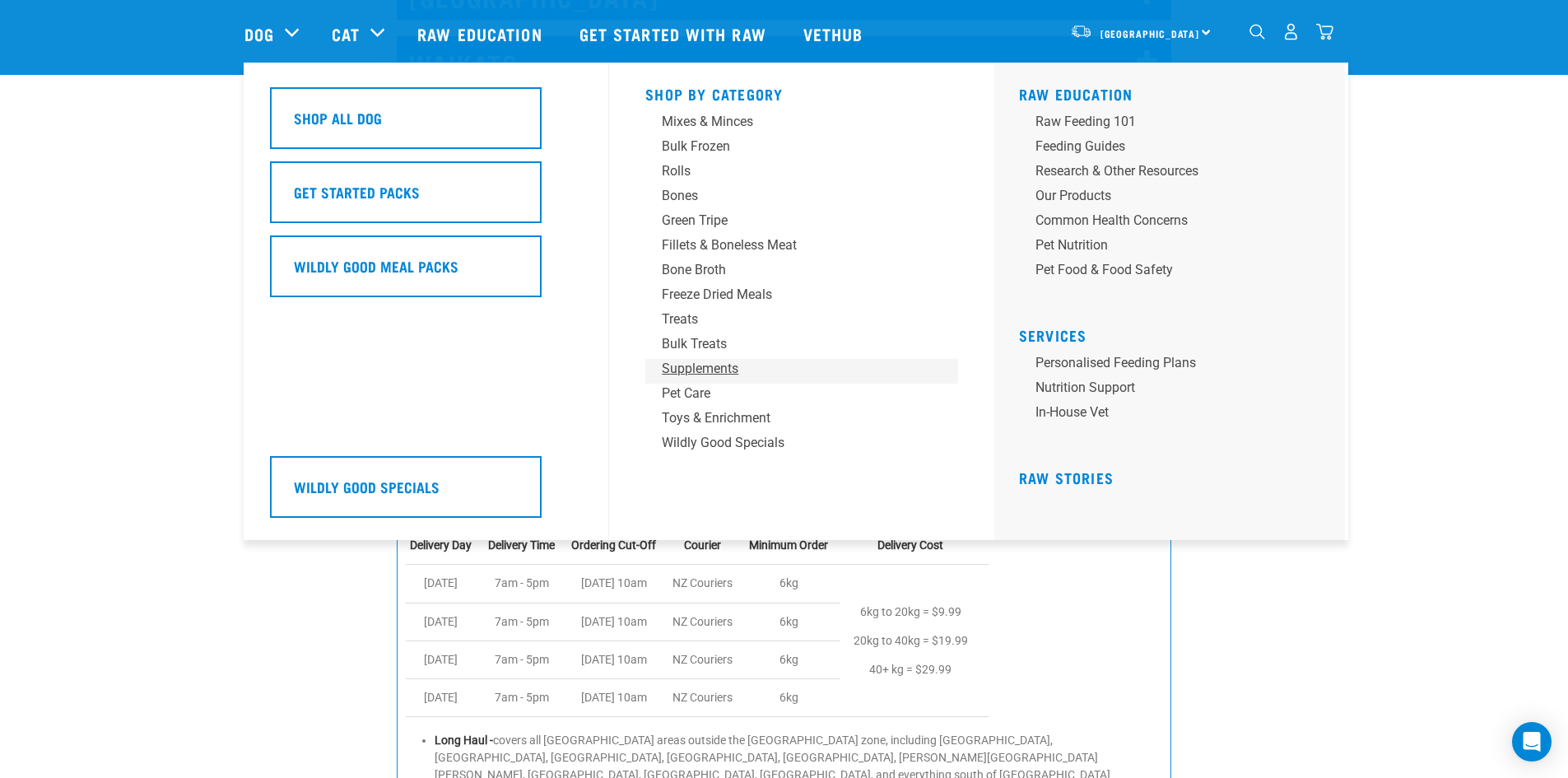
click at [718, 361] on div "Supplements" at bounding box center [790, 369] width 256 height 19
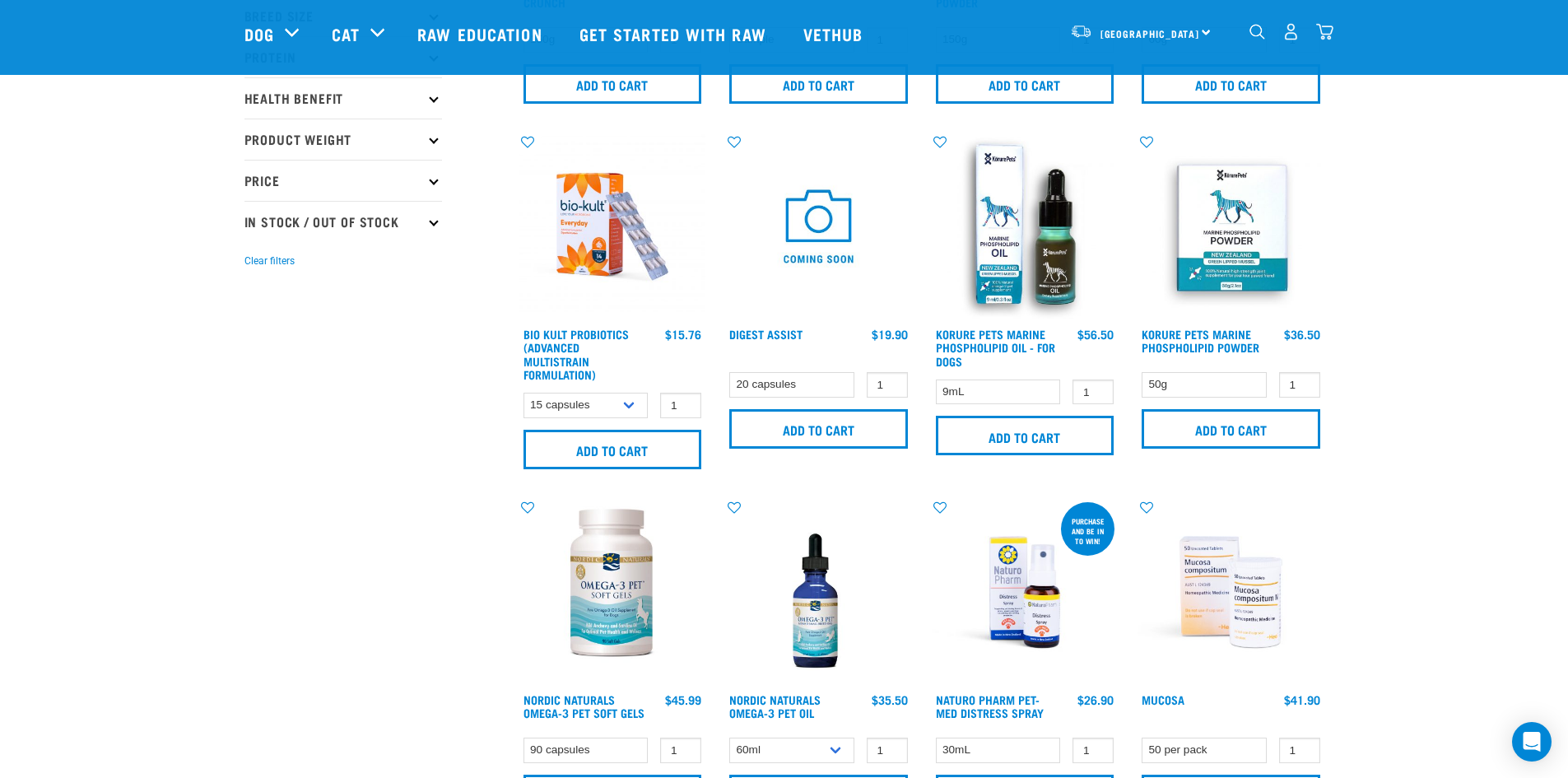
scroll to position [329, 0]
click at [786, 332] on link "Digest Assist" at bounding box center [766, 335] width 73 height 6
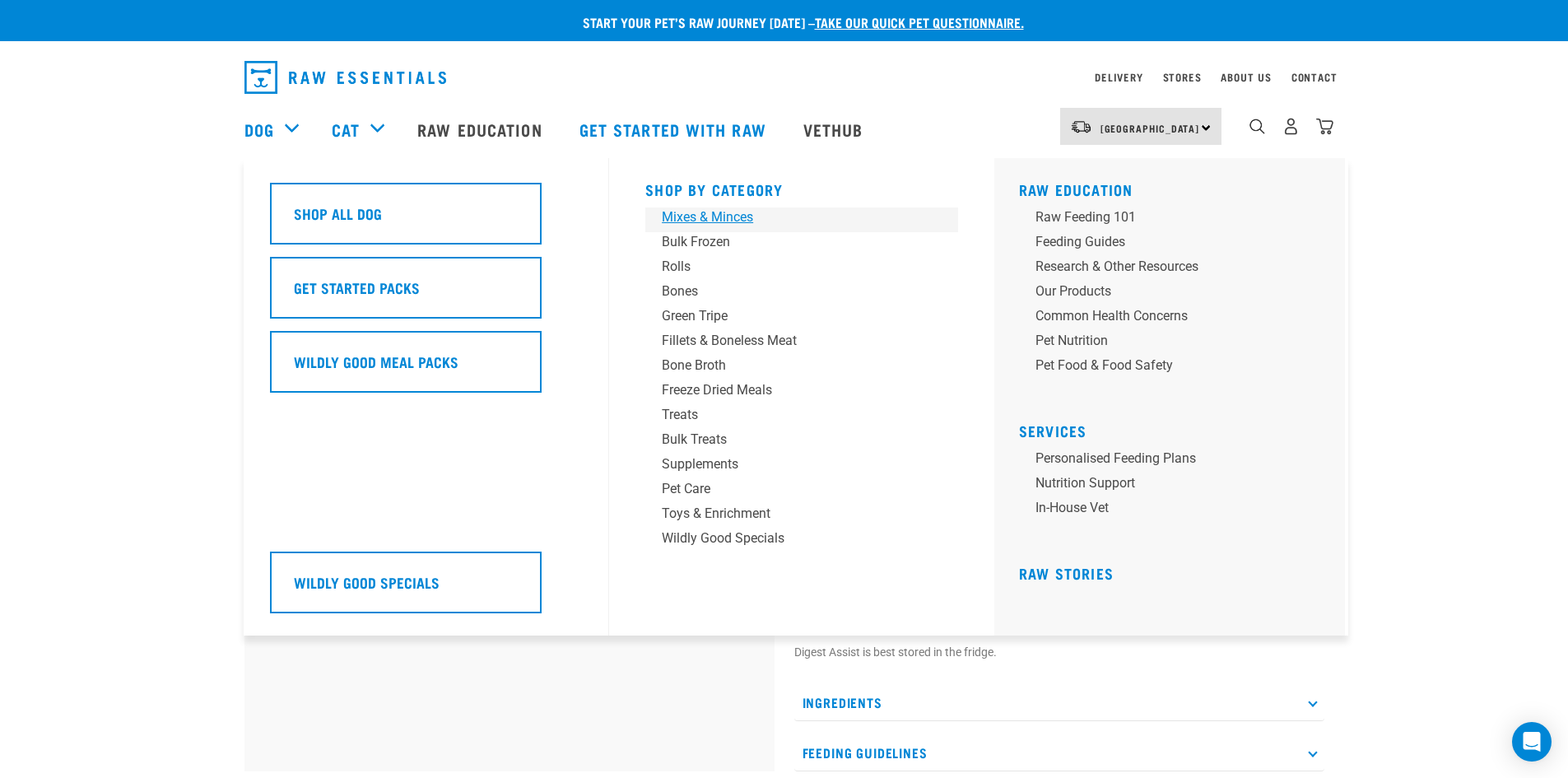
click at [731, 220] on div "Mixes & Minces" at bounding box center [790, 217] width 256 height 19
click at [726, 216] on div "Mixes & Minces" at bounding box center [790, 217] width 256 height 19
click at [694, 217] on div "Mixes & Minces" at bounding box center [790, 217] width 256 height 19
click at [704, 218] on div "Mixes & Minces" at bounding box center [790, 217] width 256 height 19
click at [263, 131] on link "Dog" at bounding box center [259, 129] width 30 height 25
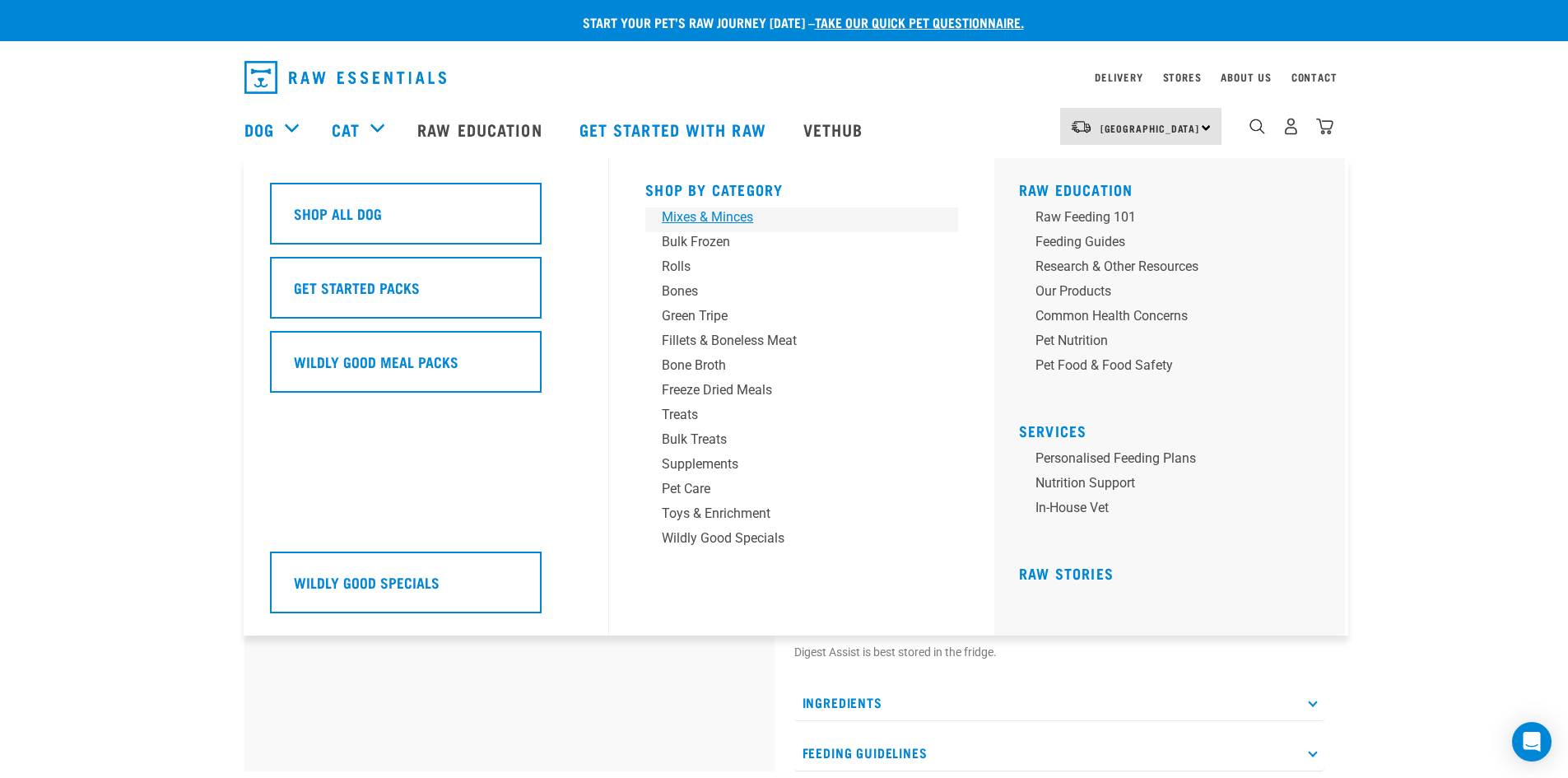
click at [689, 215] on div "Mixes & Minces" at bounding box center [790, 217] width 256 height 19
click at [730, 217] on div "Mixes & Minces" at bounding box center [790, 217] width 256 height 19
click at [705, 213] on div "Mixes & Minces" at bounding box center [790, 217] width 256 height 19
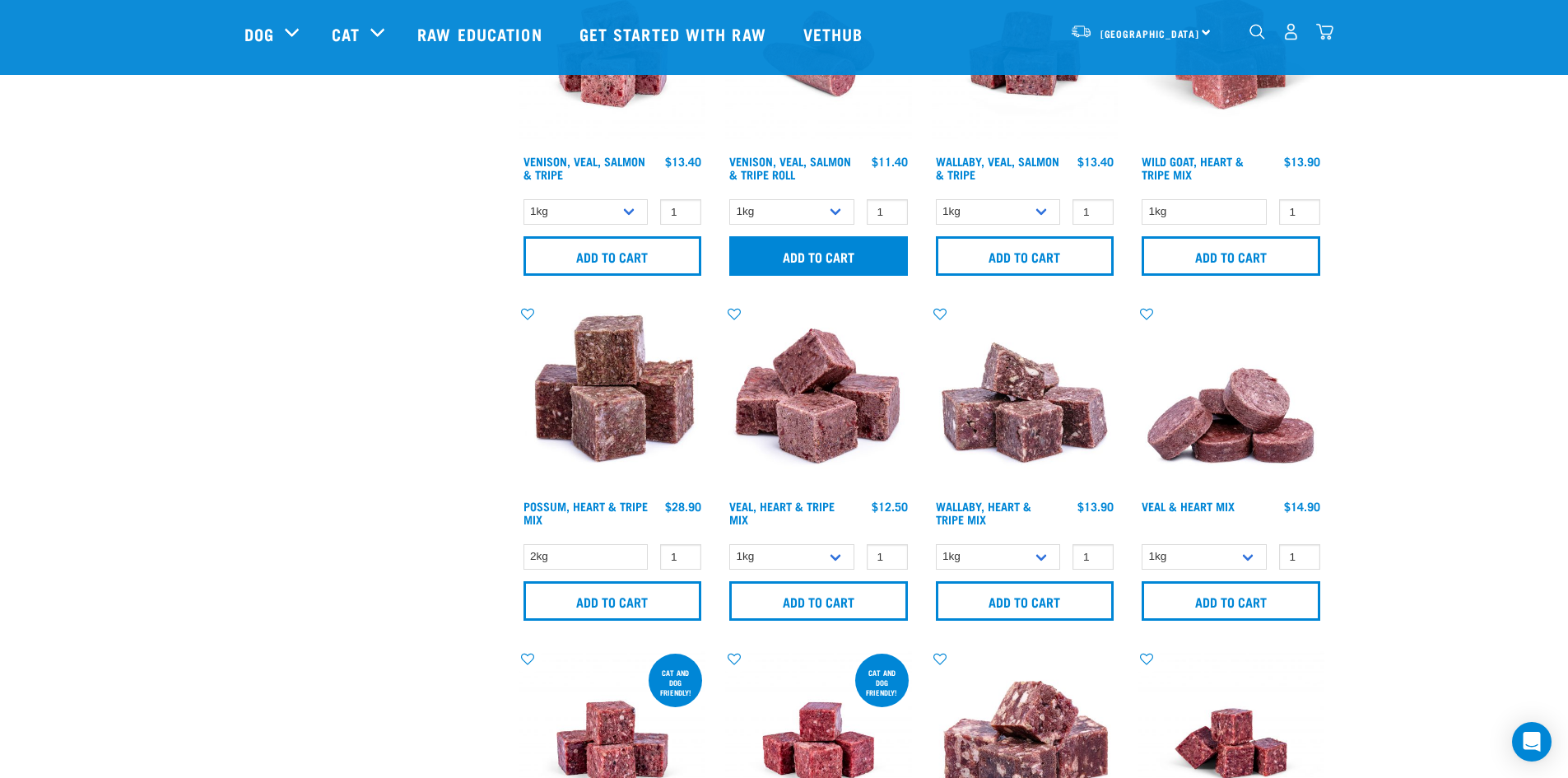
scroll to position [1891, 0]
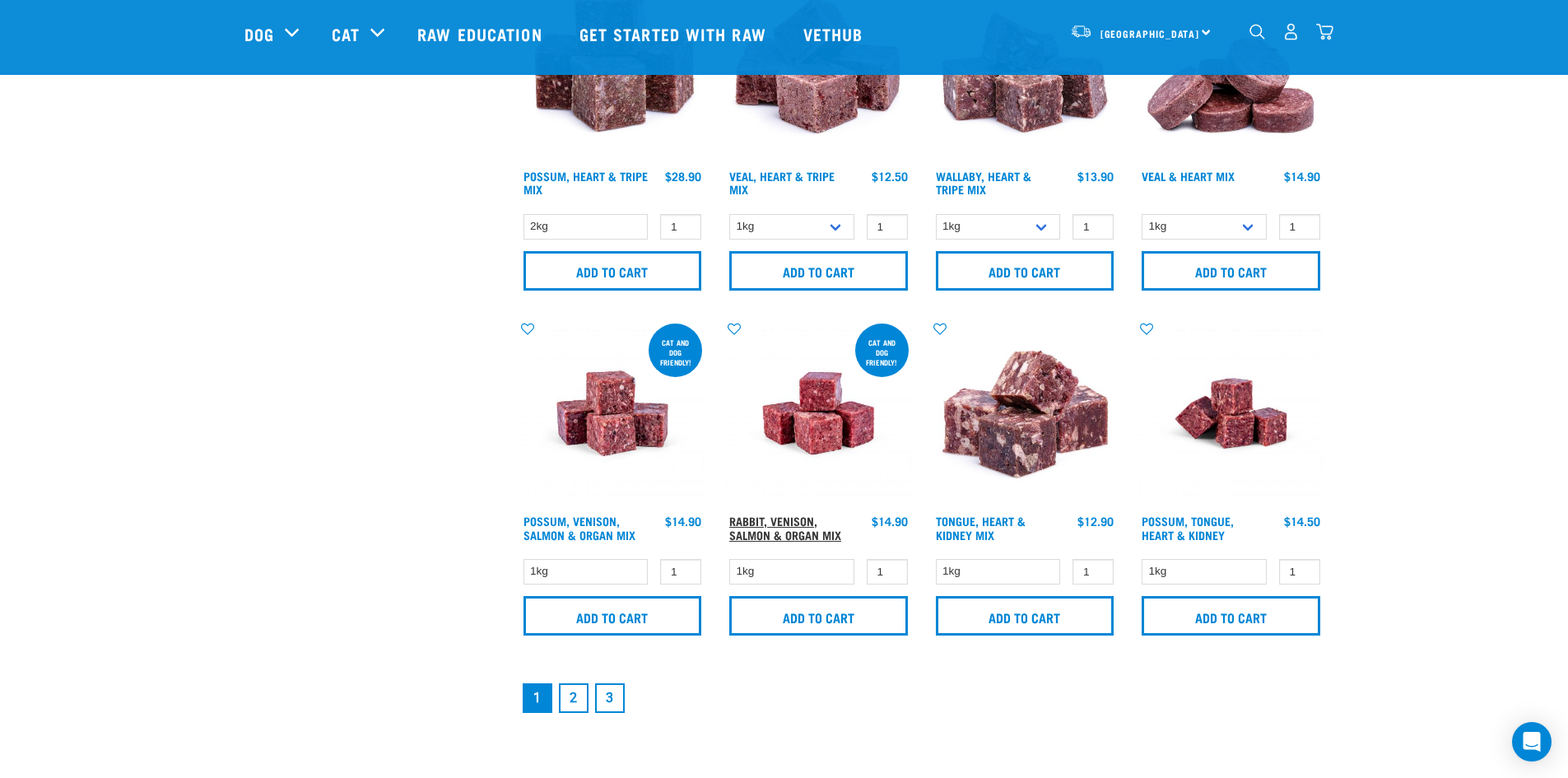
click at [788, 527] on link "Rabbit, Venison, Salmon & Organ Mix" at bounding box center [785, 528] width 111 height 19
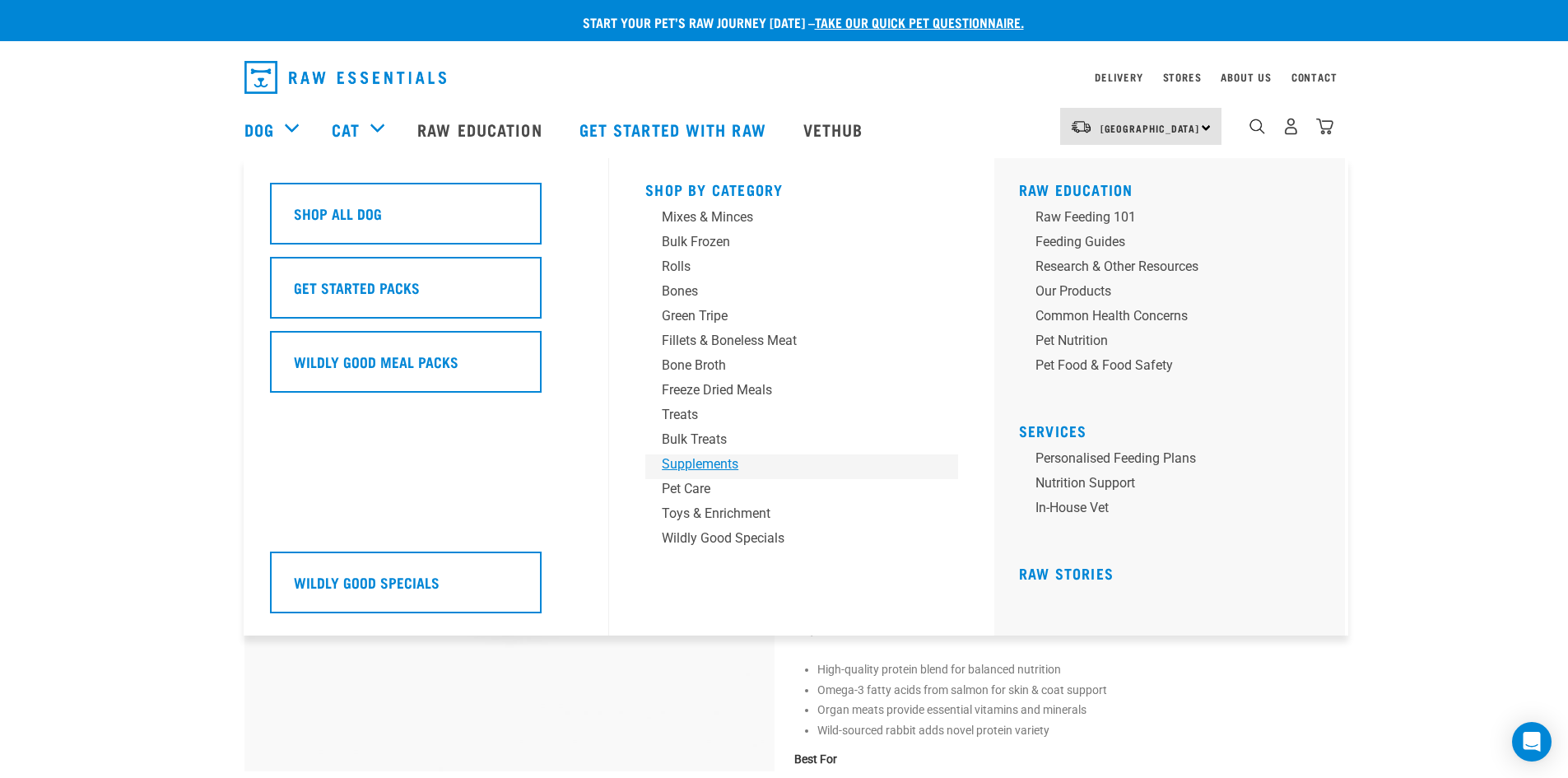
click at [688, 464] on div "Supplements" at bounding box center [790, 464] width 256 height 19
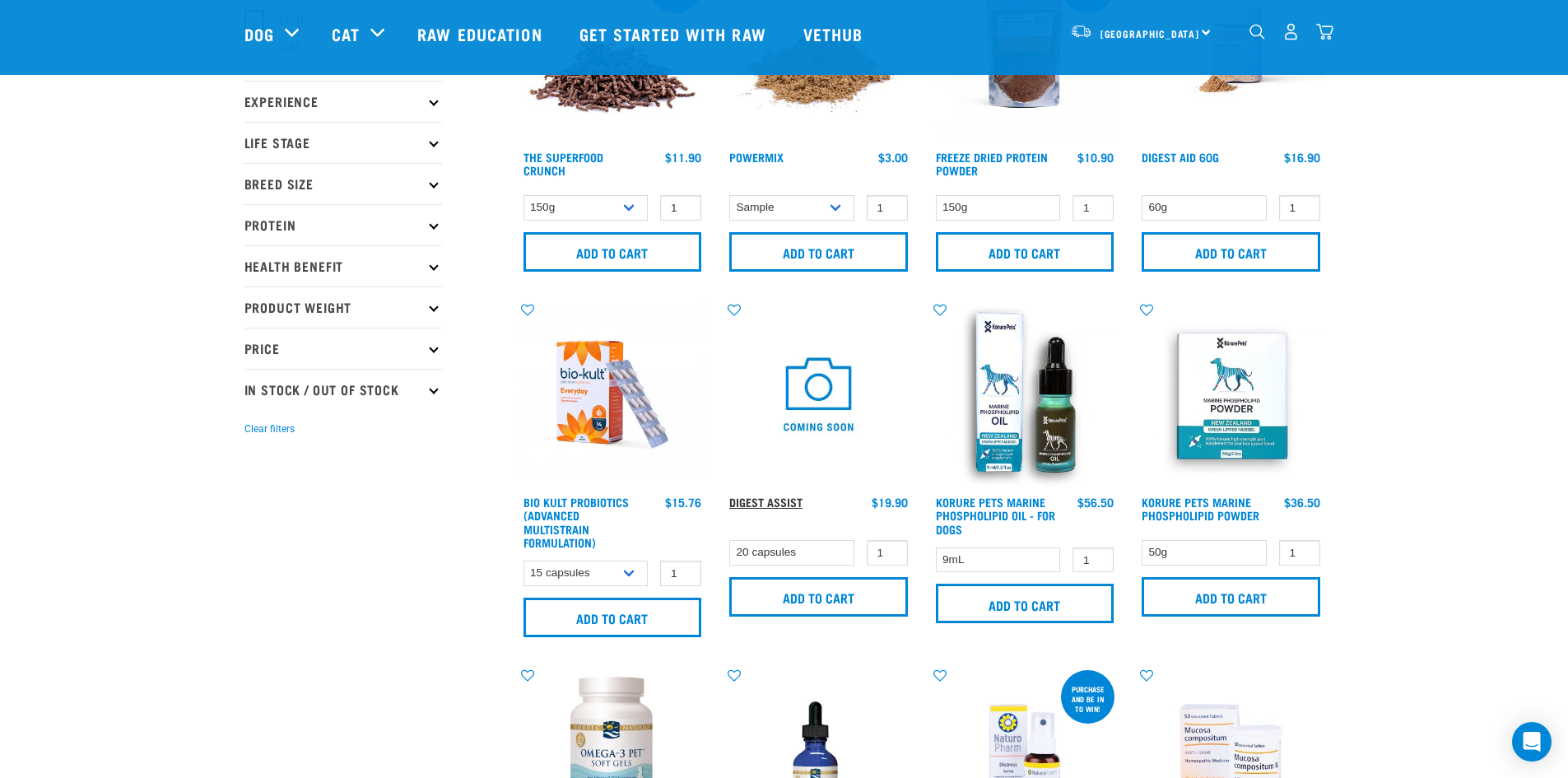
scroll to position [163, 0]
click at [785, 503] on link "Digest Assist" at bounding box center [766, 501] width 73 height 6
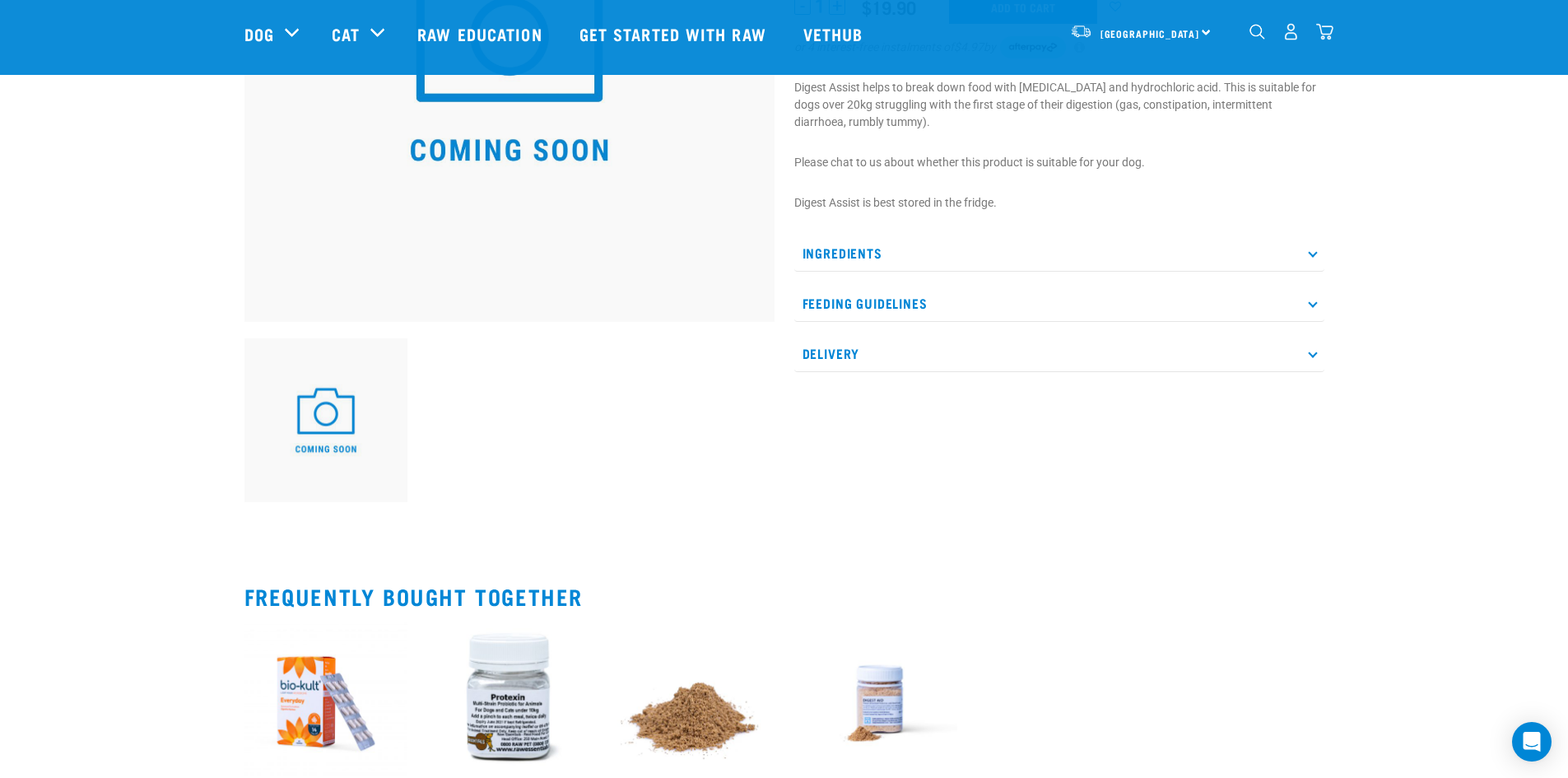
scroll to position [329, 0]
click at [1307, 309] on p "Feeding Guidelines" at bounding box center [1060, 302] width 530 height 37
click at [1316, 295] on p "Feeding Guidelines" at bounding box center [1060, 302] width 530 height 37
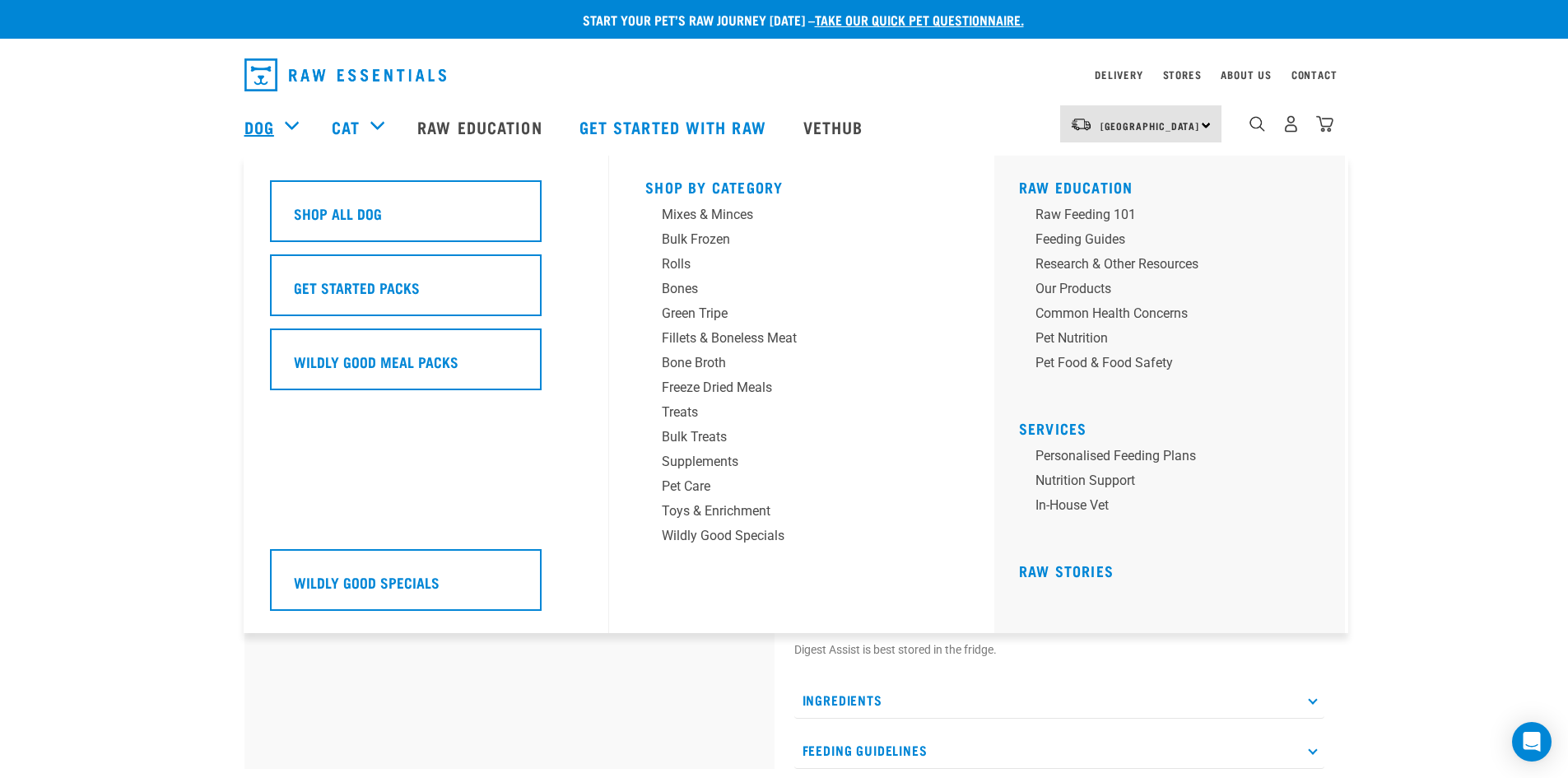
scroll to position [2, 0]
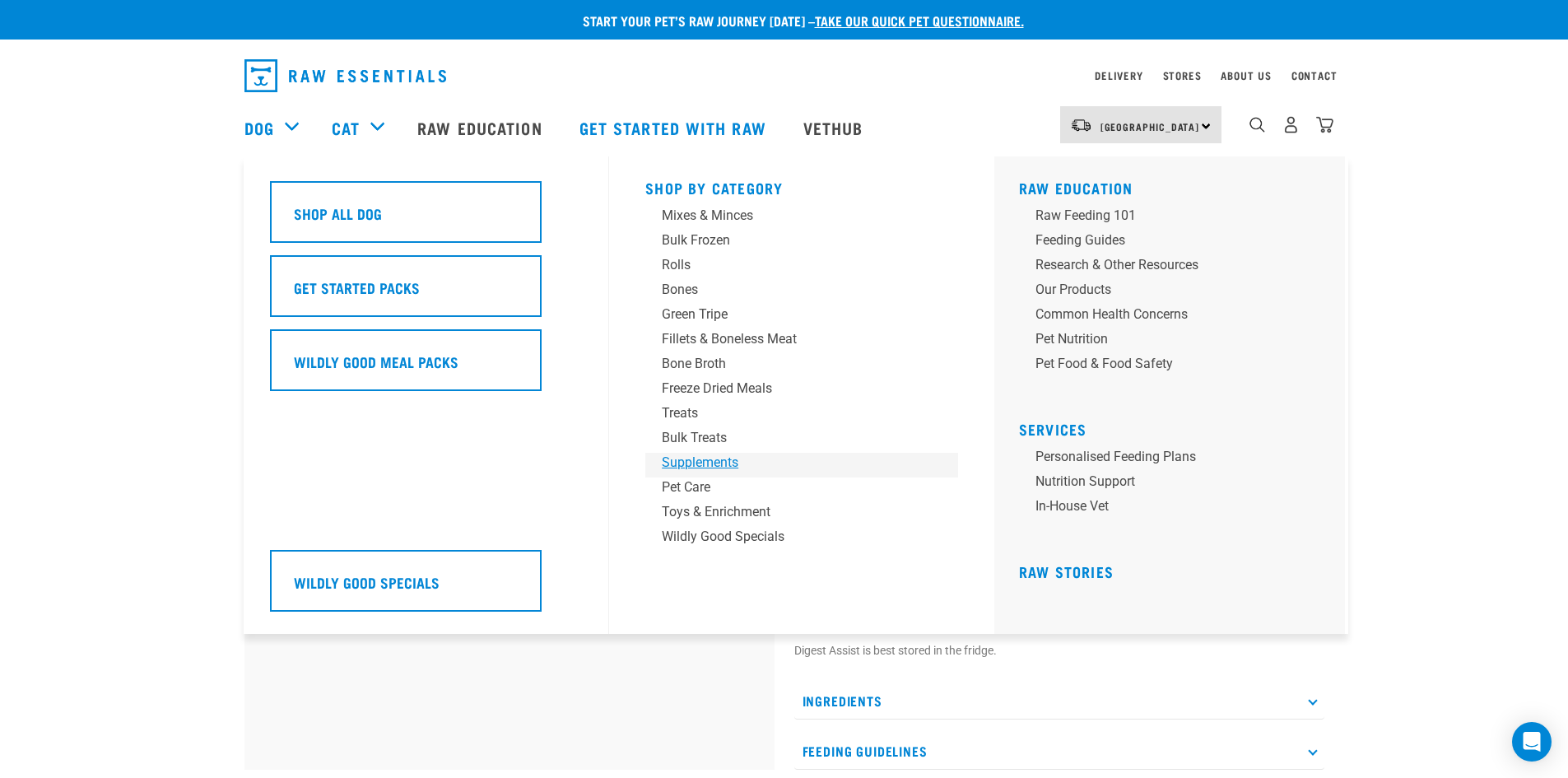
click at [696, 465] on div "Supplements" at bounding box center [790, 463] width 256 height 19
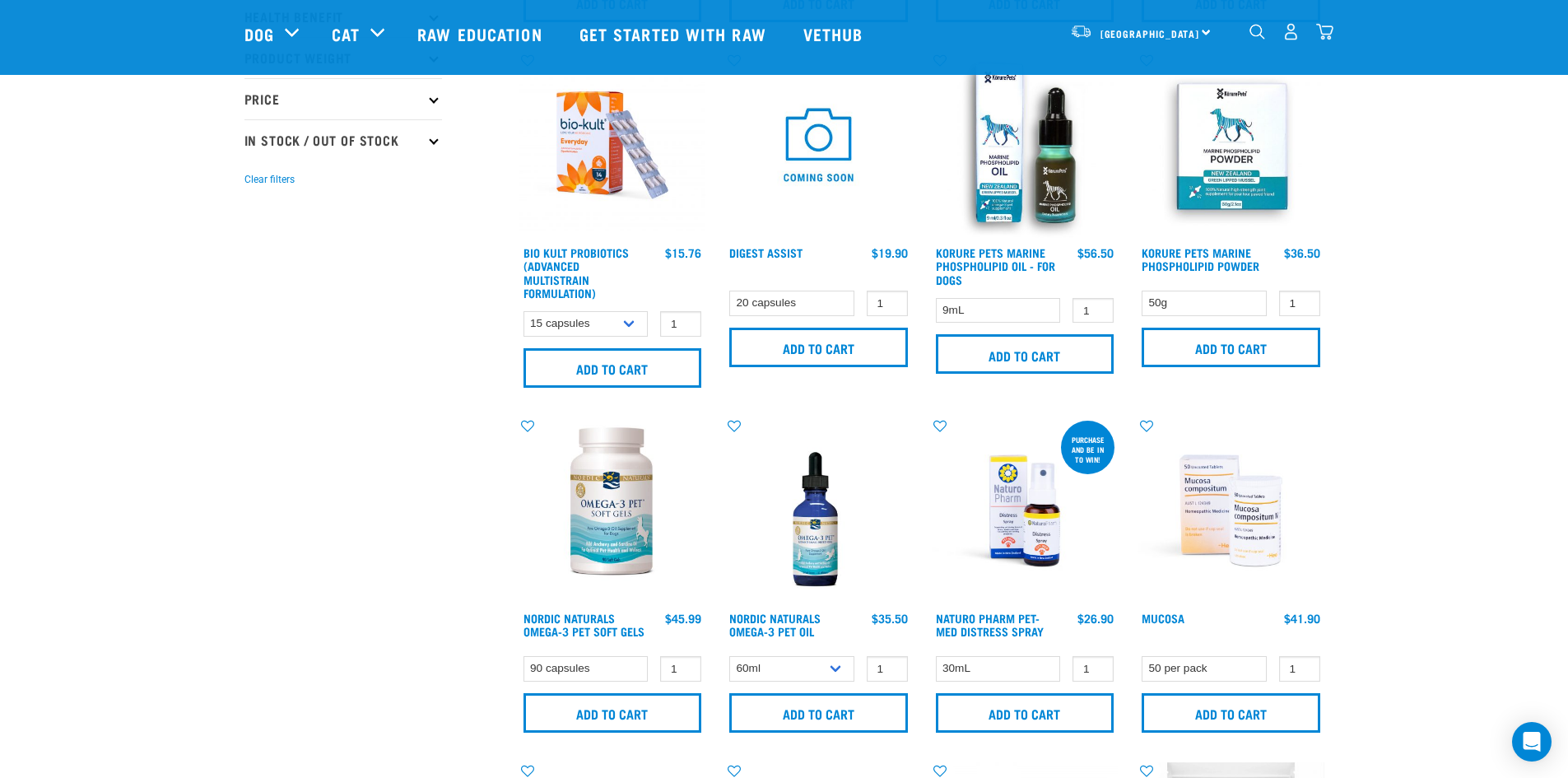
scroll to position [411, 0]
click at [1255, 33] on img "dropdown navigation" at bounding box center [1257, 32] width 16 height 16
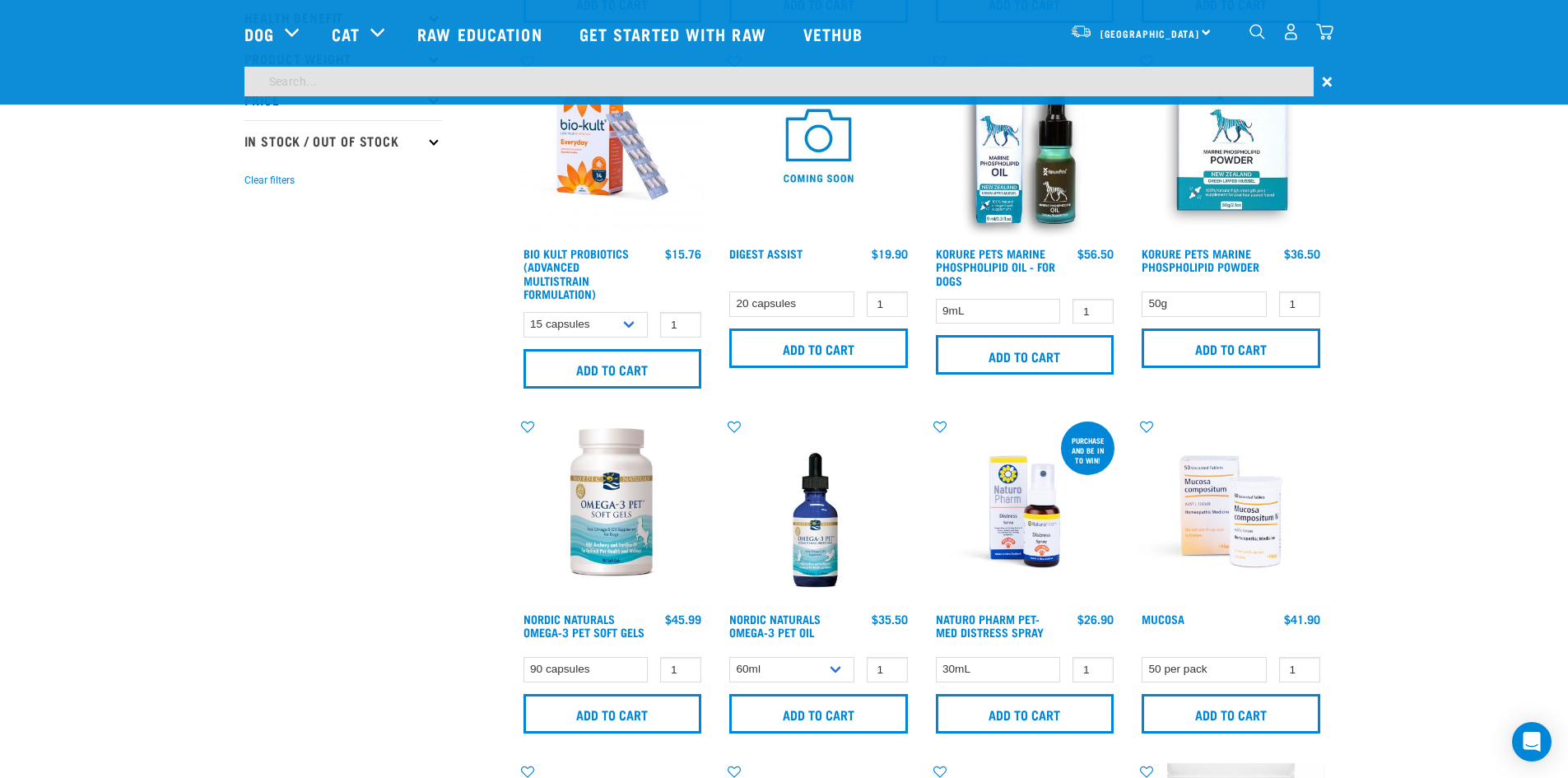
click at [352, 90] on input "search" at bounding box center [779, 82] width 1069 height 30
type input "psyllium husk"
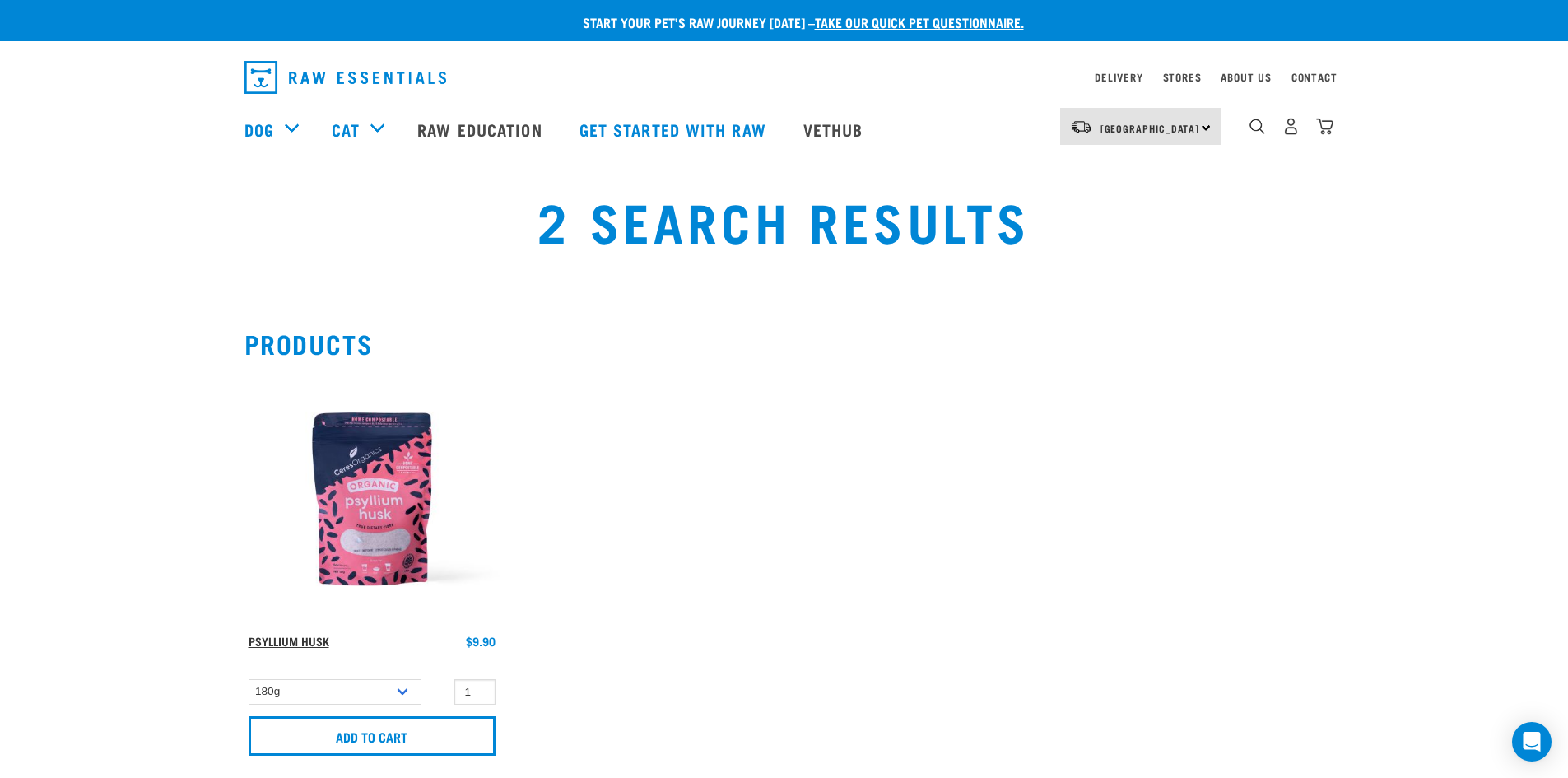
click at [281, 642] on link "Psyllium Husk" at bounding box center [289, 641] width 81 height 6
